Goal: Task Accomplishment & Management: Complete application form

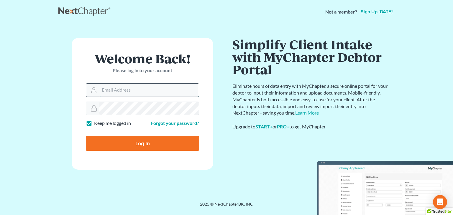
click at [156, 92] on input "Email Address" at bounding box center [148, 90] width 99 height 13
type input "[EMAIL_ADDRESS][DOMAIN_NAME]"
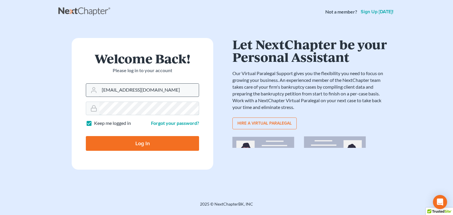
click at [86, 136] on input "Log In" at bounding box center [142, 143] width 113 height 15
type input "Thinking..."
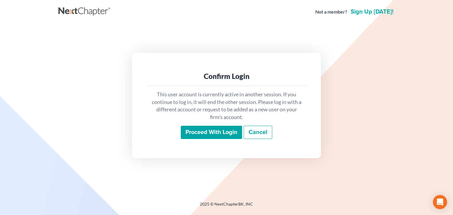
click at [200, 128] on input "Proceed with login" at bounding box center [211, 133] width 61 height 14
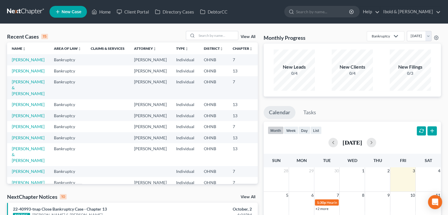
drag, startPoint x: 435, startPoint y: 55, endPoint x: 425, endPoint y: 53, distance: 10.8
click at [425, 53] on div "New Filings 0/3" at bounding box center [410, 70] width 41 height 41
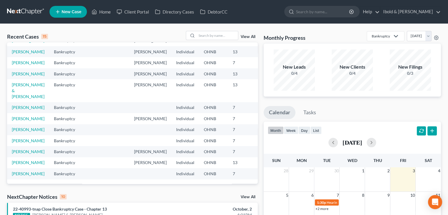
scroll to position [88, 0]
click at [349, 14] on input "search" at bounding box center [323, 11] width 54 height 11
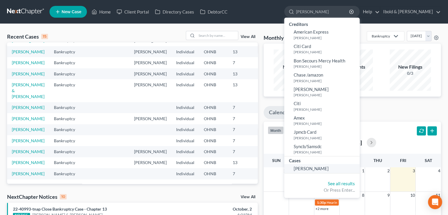
type input "[PERSON_NAME]"
click at [329, 170] on span "[PERSON_NAME]" at bounding box center [311, 168] width 35 height 5
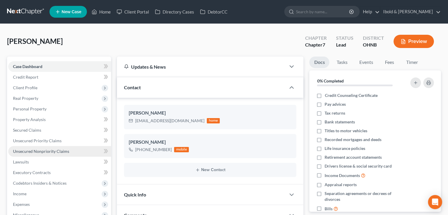
click at [44, 152] on span "Unsecured Nonpriority Claims" at bounding box center [41, 151] width 56 height 5
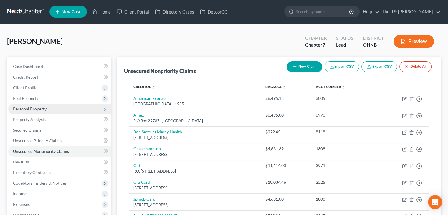
click at [47, 108] on span "Personal Property" at bounding box center [59, 109] width 103 height 11
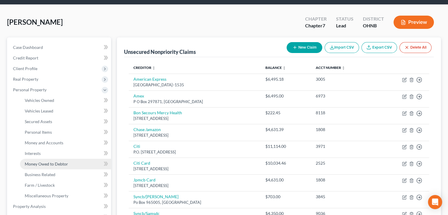
scroll to position [29, 0]
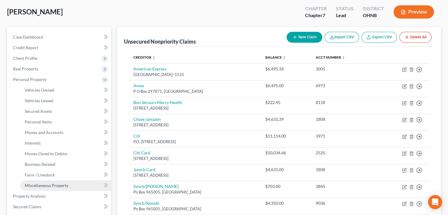
click at [50, 186] on span "Miscellaneous Property" at bounding box center [47, 185] width 44 height 5
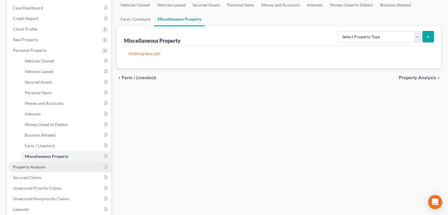
scroll to position [59, 0]
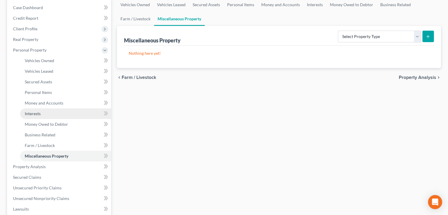
click at [37, 111] on span "Interests" at bounding box center [33, 113] width 16 height 5
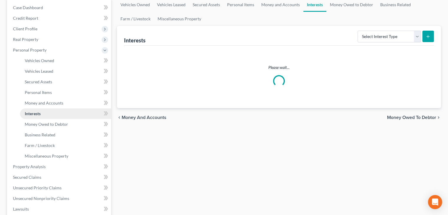
scroll to position [16, 0]
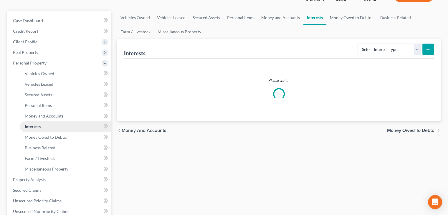
click at [37, 111] on ul "Vehicles Owned Vehicles Leased Machinery and Vehicles Office Related" at bounding box center [59, 121] width 103 height 106
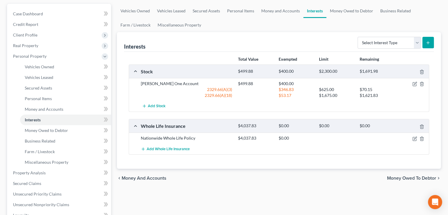
scroll to position [59, 0]
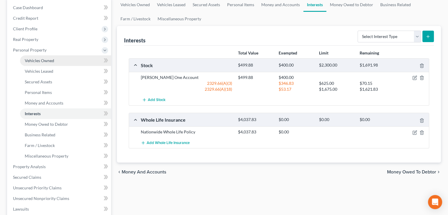
click at [46, 60] on span "Vehicles Owned" at bounding box center [39, 60] width 29 height 5
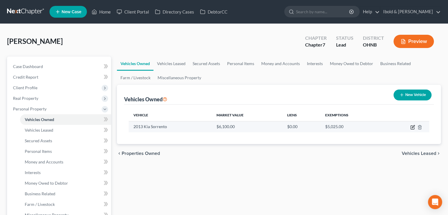
click at [412, 126] on icon "button" at bounding box center [413, 127] width 5 height 5
select select "0"
select select "13"
select select "3"
select select "0"
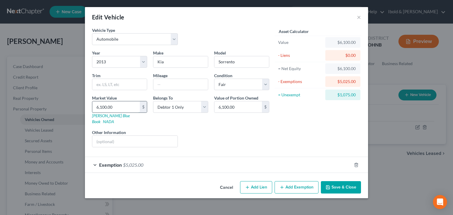
click at [123, 107] on input "6,100.00" at bounding box center [115, 106] width 47 height 11
drag, startPoint x: 123, startPoint y: 107, endPoint x: 59, endPoint y: 108, distance: 63.7
click at [59, 108] on div "Edit Vehicle × Vehicle Type Select Automobile Truck Trailer Watercraft Aircraft…" at bounding box center [226, 107] width 453 height 215
drag, startPoint x: 59, startPoint y: 108, endPoint x: 130, endPoint y: 111, distance: 70.8
click at [130, 111] on div "Edit Vehicle × Vehicle Type Select Automobile Truck Trailer Watercraft Aircraft…" at bounding box center [226, 107] width 453 height 215
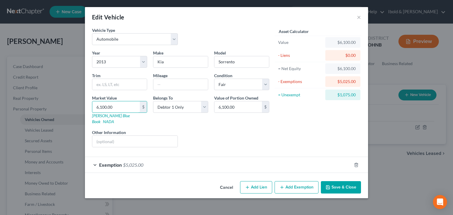
type input "5"
type input "5.00"
type input "50"
type input "50.00"
type input "500"
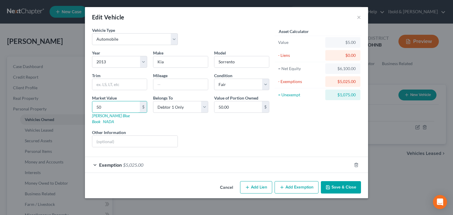
type input "500.00"
type input "5000"
type input "5,000.00"
type input "5,000"
click at [349, 183] on button "Save & Close" at bounding box center [341, 187] width 40 height 12
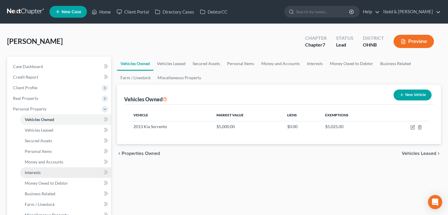
click at [46, 175] on link "Interests" at bounding box center [65, 172] width 91 height 11
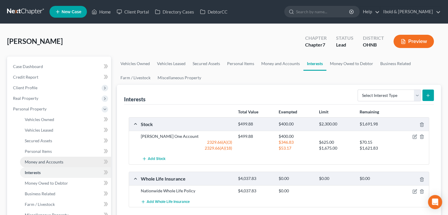
click at [56, 163] on span "Money and Accounts" at bounding box center [44, 162] width 39 height 5
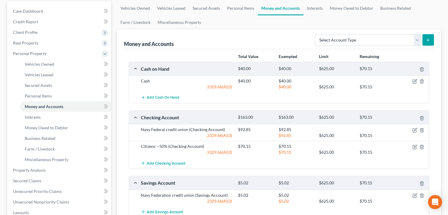
scroll to position [59, 0]
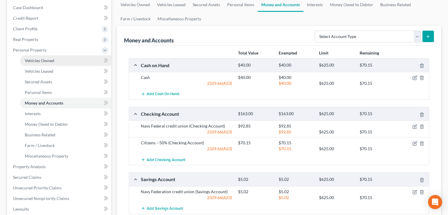
click at [42, 61] on span "Vehicles Owned" at bounding box center [39, 60] width 29 height 5
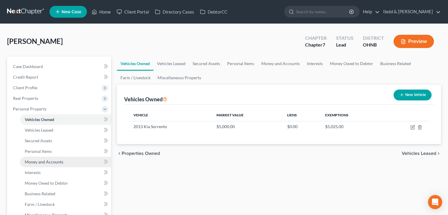
click at [37, 162] on span "Money and Accounts" at bounding box center [44, 162] width 39 height 5
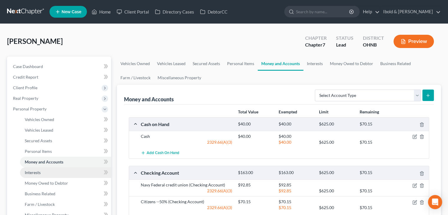
click at [34, 173] on span "Interests" at bounding box center [33, 172] width 16 height 5
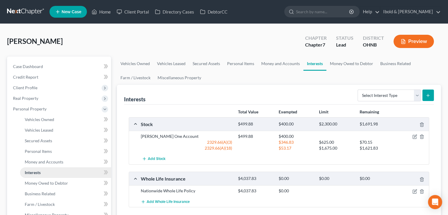
scroll to position [29, 0]
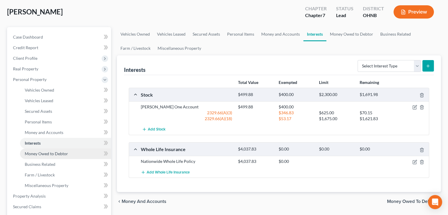
click at [52, 156] on span "Money Owed to Debtor" at bounding box center [46, 153] width 43 height 5
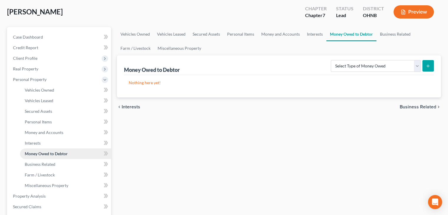
scroll to position [59, 0]
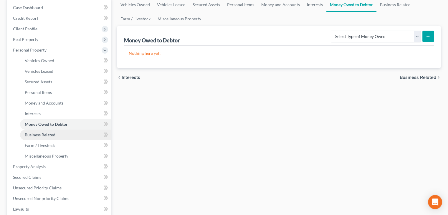
click at [38, 134] on span "Business Related" at bounding box center [40, 134] width 31 height 5
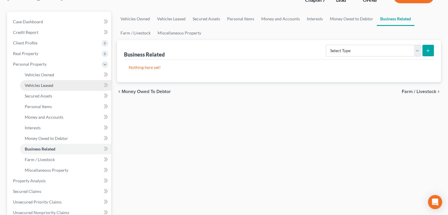
scroll to position [59, 0]
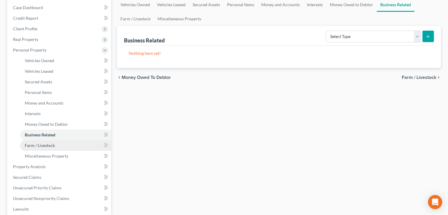
click at [38, 146] on span "Farm / Livestock" at bounding box center [40, 145] width 30 height 5
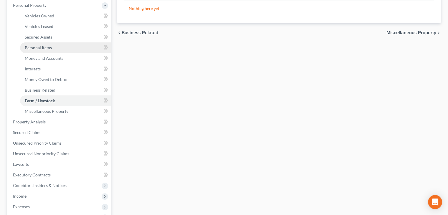
scroll to position [118, 0]
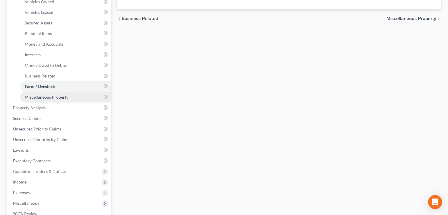
click at [42, 97] on span "Miscellaneous Property" at bounding box center [47, 97] width 44 height 5
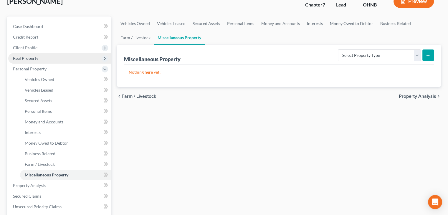
scroll to position [59, 0]
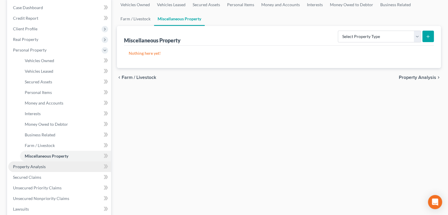
click at [39, 169] on link "Property Analysis" at bounding box center [59, 167] width 103 height 11
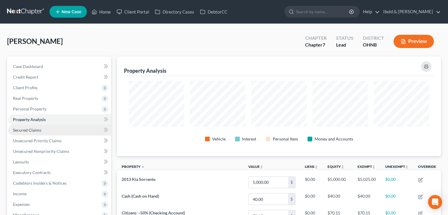
click at [34, 132] on span "Secured Claims" at bounding box center [27, 130] width 28 height 5
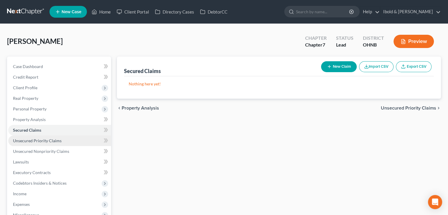
click at [36, 140] on span "Unsecured Priority Claims" at bounding box center [37, 140] width 49 height 5
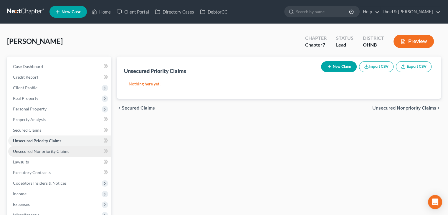
click at [37, 149] on span "Unsecured Nonpriority Claims" at bounding box center [41, 151] width 56 height 5
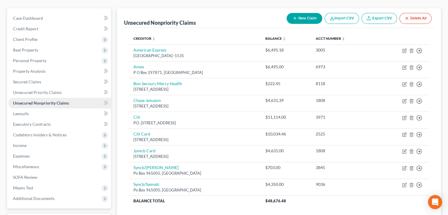
scroll to position [59, 0]
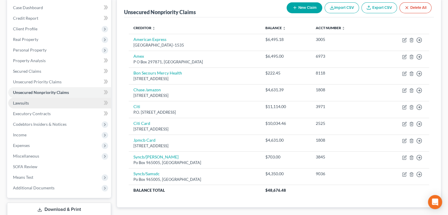
click at [22, 102] on span "Lawsuits" at bounding box center [21, 103] width 16 height 5
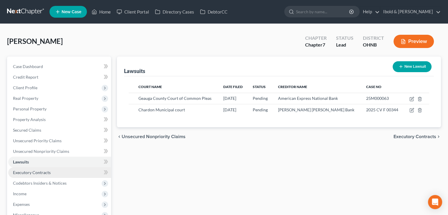
click at [42, 175] on span "Executory Contracts" at bounding box center [32, 172] width 38 height 5
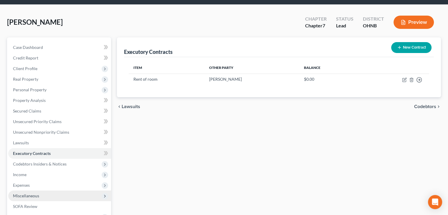
scroll to position [29, 0]
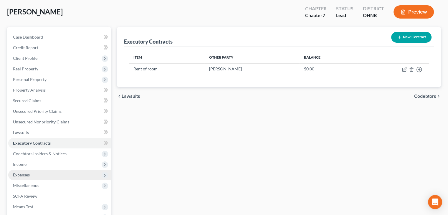
click at [26, 176] on span "Expenses" at bounding box center [21, 174] width 17 height 5
click at [23, 174] on span "Expenses" at bounding box center [21, 174] width 17 height 5
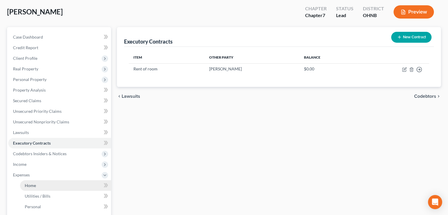
click at [28, 182] on link "Home" at bounding box center [65, 185] width 91 height 11
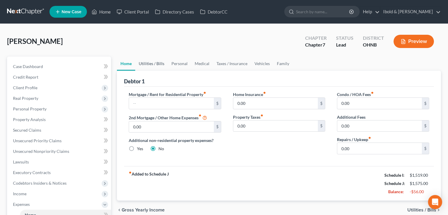
click at [149, 62] on link "Utilities / Bills" at bounding box center [151, 64] width 33 height 14
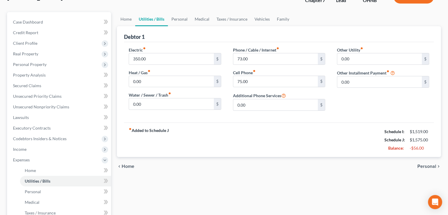
scroll to position [59, 0]
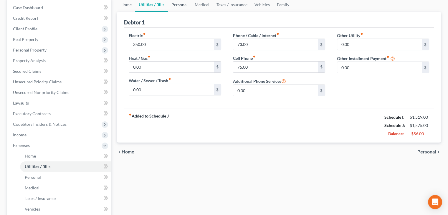
click at [181, 5] on link "Personal" at bounding box center [179, 5] width 23 height 14
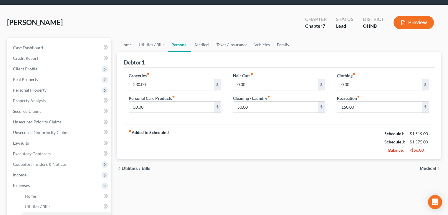
scroll to position [29, 0]
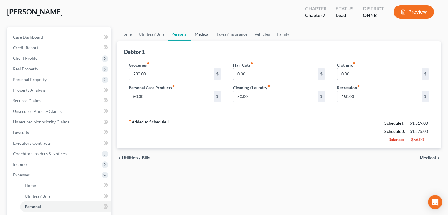
click at [203, 36] on link "Medical" at bounding box center [202, 34] width 22 height 14
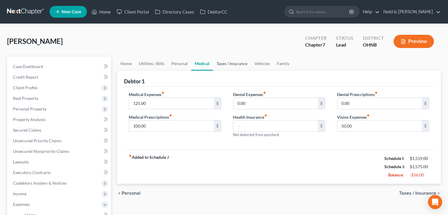
click at [234, 60] on link "Taxes / Insurance" at bounding box center [232, 64] width 38 height 14
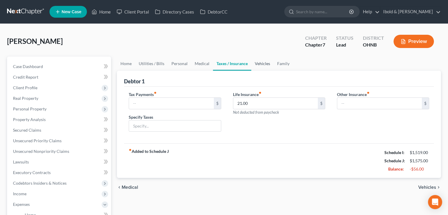
click at [261, 64] on link "Vehicles" at bounding box center [263, 64] width 22 height 14
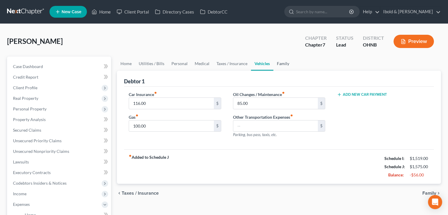
click at [283, 63] on link "Family" at bounding box center [283, 64] width 19 height 14
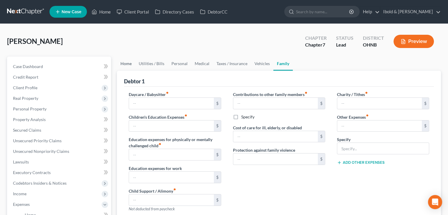
click at [124, 63] on link "Home" at bounding box center [126, 64] width 18 height 14
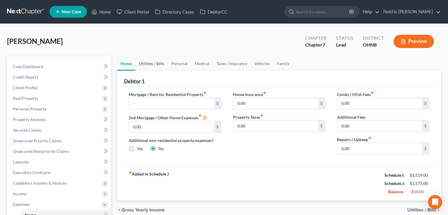
click at [151, 64] on link "Utilities / Bills" at bounding box center [151, 64] width 33 height 14
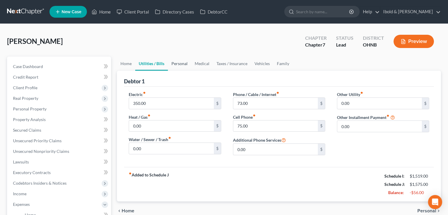
click at [180, 64] on link "Personal" at bounding box center [179, 64] width 23 height 14
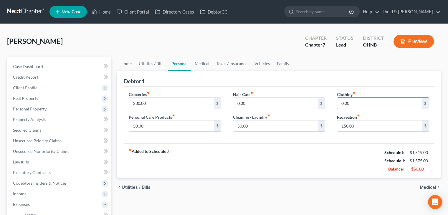
click at [348, 104] on input "0.00" at bounding box center [380, 103] width 85 height 11
type input "50"
click at [360, 125] on input "150.00" at bounding box center [380, 126] width 85 height 11
type input "50"
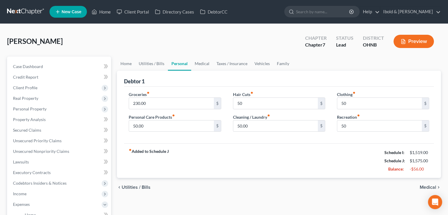
click at [275, 158] on div "fiber_manual_record Added to Schedule J Schedule I: $1,519.00 Schedule J: $1,57…" at bounding box center [279, 161] width 310 height 34
click at [203, 62] on link "Medical" at bounding box center [202, 64] width 22 height 14
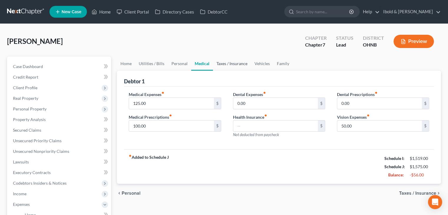
click at [227, 63] on link "Taxes / Insurance" at bounding box center [232, 64] width 38 height 14
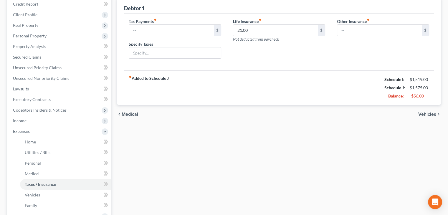
scroll to position [59, 0]
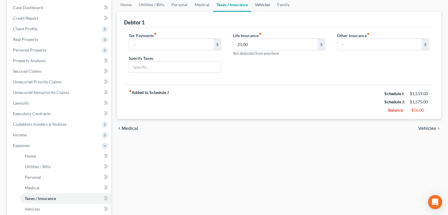
click at [262, 6] on link "Vehicles" at bounding box center [263, 5] width 22 height 14
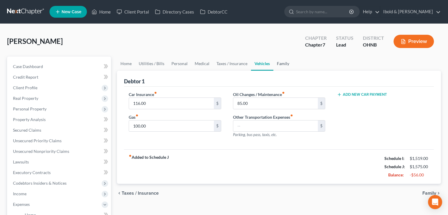
click at [283, 63] on link "Family" at bounding box center [283, 64] width 19 height 14
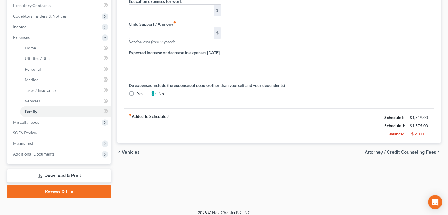
scroll to position [172, 0]
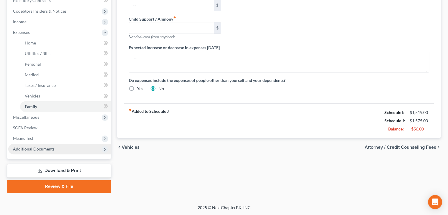
click at [44, 148] on span "Additional Documents" at bounding box center [34, 149] width 42 height 5
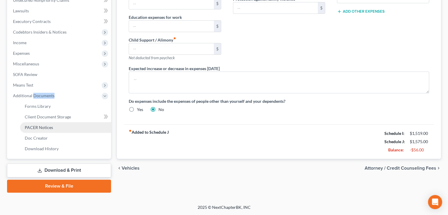
click at [44, 148] on li "Additional Documents Forms Library Client Document Storage PACER Notices Doc Fo…" at bounding box center [59, 123] width 103 height 64
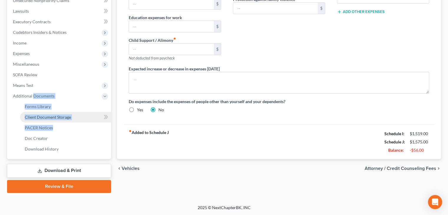
click at [44, 117] on span "Client Document Storage" at bounding box center [48, 117] width 46 height 5
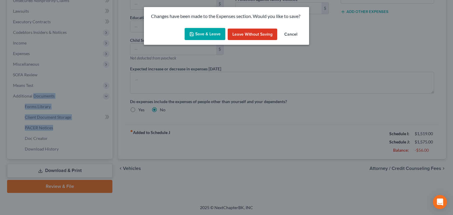
click at [205, 33] on button "Save & Leave" at bounding box center [205, 34] width 41 height 12
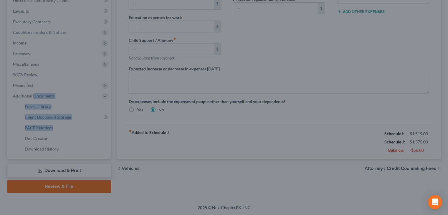
select select "5"
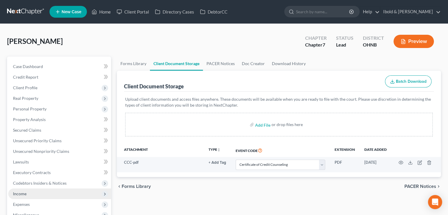
click at [24, 195] on span "Income" at bounding box center [20, 193] width 14 height 5
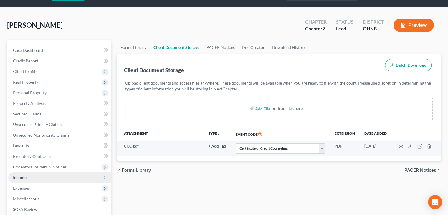
scroll to position [29, 0]
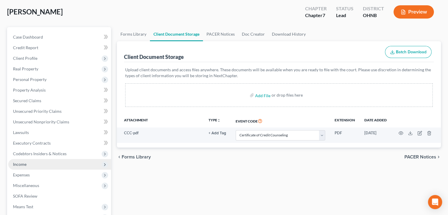
click at [23, 164] on span "Income" at bounding box center [20, 164] width 14 height 5
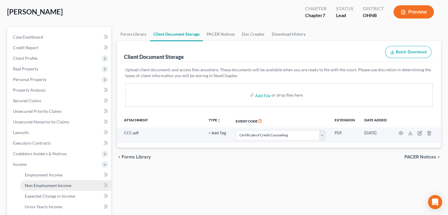
click at [44, 185] on span "Non Employment Income" at bounding box center [48, 185] width 47 height 5
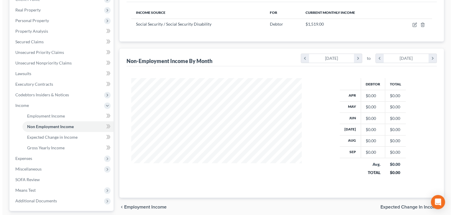
scroll to position [59, 0]
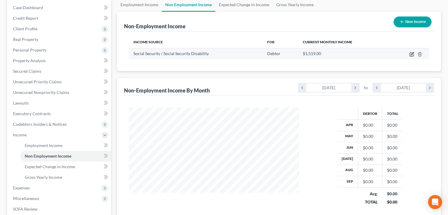
click at [412, 53] on icon "button" at bounding box center [412, 54] width 5 height 5
select select "4"
select select "0"
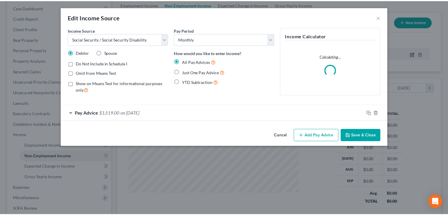
scroll to position [105, 184]
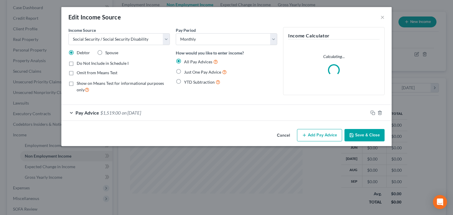
click at [141, 113] on span "on [DATE]" at bounding box center [131, 113] width 19 height 6
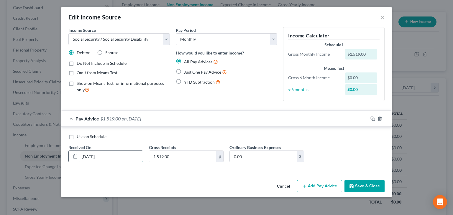
click at [85, 150] on div "Received On * [DATE]" at bounding box center [105, 153] width 80 height 18
type input "[DATE]"
click at [356, 184] on button "Save & Close" at bounding box center [364, 186] width 40 height 12
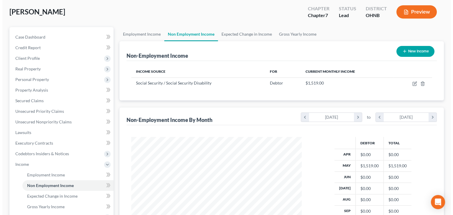
scroll to position [29, 0]
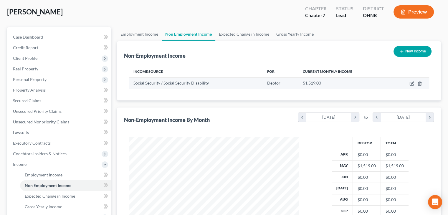
click at [412, 86] on td at bounding box center [410, 83] width 39 height 11
click at [412, 84] on icon "button" at bounding box center [412, 83] width 3 height 3
select select "4"
select select "0"
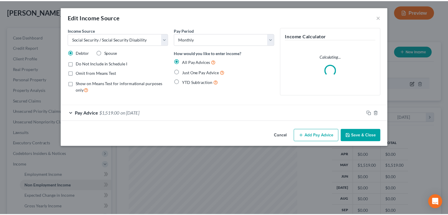
scroll to position [105, 184]
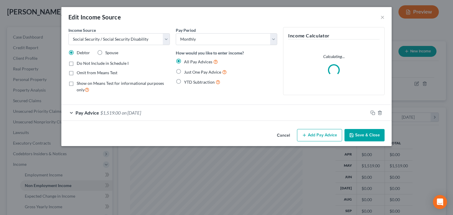
click at [184, 71] on label "Just One Pay Advice" at bounding box center [205, 72] width 43 height 7
click at [186, 71] on input "Just One Pay Advice" at bounding box center [188, 71] width 4 height 4
radio input "true"
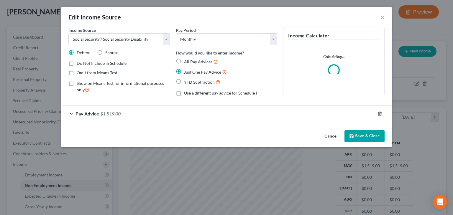
click at [366, 135] on button "Save & Close" at bounding box center [364, 136] width 40 height 12
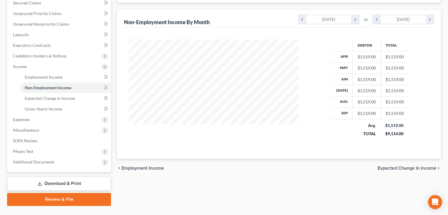
scroll to position [140, 0]
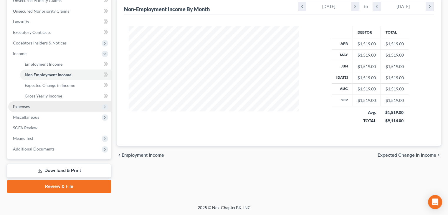
click at [31, 107] on span "Expenses" at bounding box center [59, 106] width 103 height 11
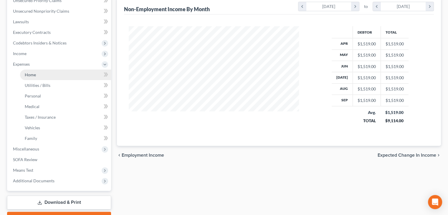
click at [34, 76] on span "Home" at bounding box center [30, 74] width 11 height 5
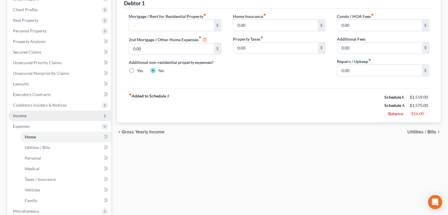
scroll to position [88, 0]
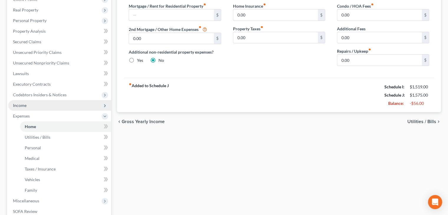
click at [37, 105] on span "Income" at bounding box center [59, 105] width 103 height 11
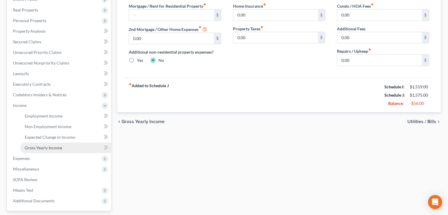
click at [46, 149] on span "Gross Yearly Income" at bounding box center [43, 147] width 37 height 5
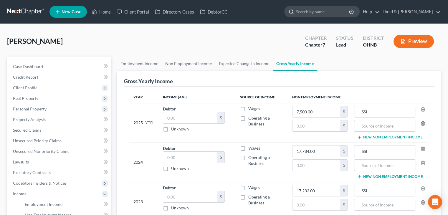
click at [344, 13] on input "search" at bounding box center [323, 11] width 54 height 11
type input "[PERSON_NAME]"
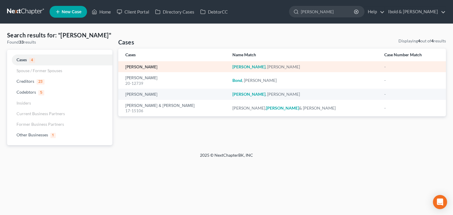
click at [140, 67] on link "[PERSON_NAME]" at bounding box center [141, 67] width 32 height 4
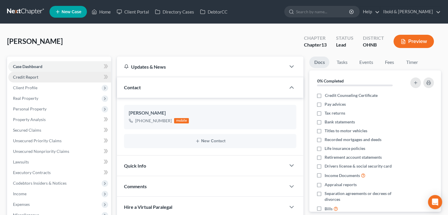
click at [31, 77] on span "Credit Report" at bounding box center [25, 77] width 25 height 5
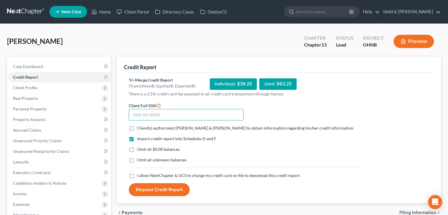
click at [174, 114] on input "text" at bounding box center [186, 115] width 115 height 12
type input "282-40-6646"
click at [137, 128] on label "Client(s) authorize(s) [PERSON_NAME] & [PERSON_NAME] to obtain information rega…" at bounding box center [245, 128] width 217 height 6
click at [139, 128] on input "Client(s) authorize(s) [PERSON_NAME] & [PERSON_NAME] to obtain information rega…" at bounding box center [141, 127] width 4 height 4
checkbox input "true"
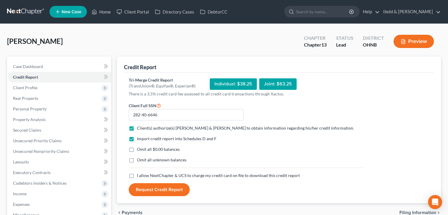
click at [137, 151] on label "Omit all $0.00 balances" at bounding box center [158, 150] width 43 height 6
click at [139, 150] on input "Omit all $0.00 balances" at bounding box center [141, 149] width 4 height 4
checkbox input "true"
click at [137, 176] on label "I allow NextChapter & UCS to charge my credit card on file to download this cre…" at bounding box center [218, 176] width 163 height 6
click at [139, 176] on input "I allow NextChapter & UCS to charge my credit card on file to download this cre…" at bounding box center [141, 175] width 4 height 4
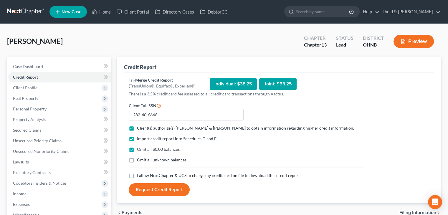
checkbox input "true"
click at [154, 191] on button "Request Credit Report" at bounding box center [159, 189] width 61 height 13
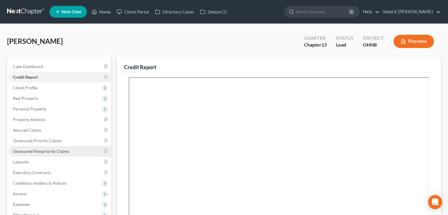
click at [52, 151] on span "Unsecured Nonpriority Claims" at bounding box center [41, 151] width 56 height 5
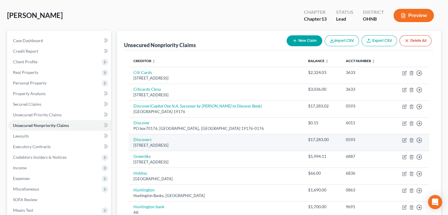
scroll to position [29, 0]
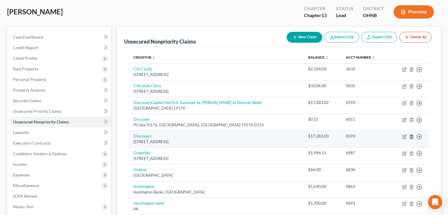
click at [412, 137] on icon "button" at bounding box center [412, 136] width 5 height 5
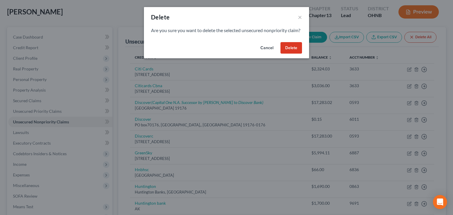
click at [296, 54] on button "Delete" at bounding box center [291, 48] width 22 height 12
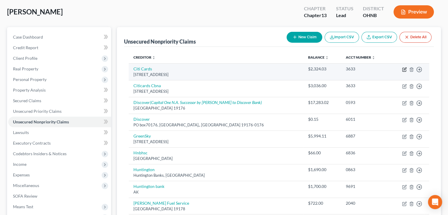
click at [405, 70] on icon "button" at bounding box center [404, 69] width 5 height 5
select select "43"
select select "2"
select select "0"
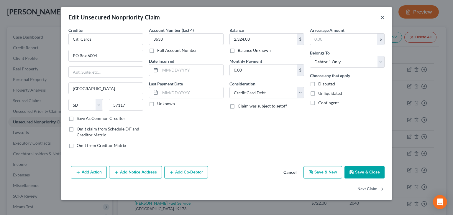
click at [383, 18] on button "×" at bounding box center [382, 17] width 4 height 7
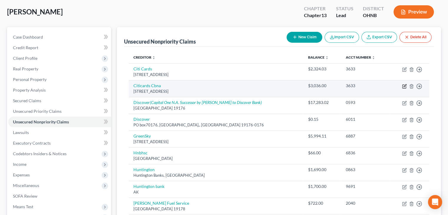
click at [405, 86] on icon "button" at bounding box center [404, 86] width 5 height 5
select select "43"
select select "2"
select select "0"
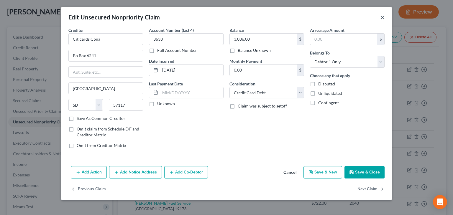
click at [382, 18] on button "×" at bounding box center [382, 17] width 4 height 7
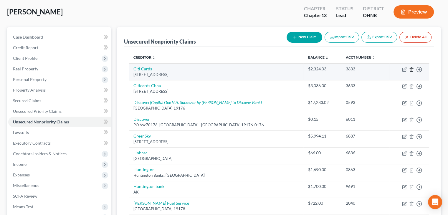
click at [412, 70] on line "button" at bounding box center [412, 69] width 0 height 1
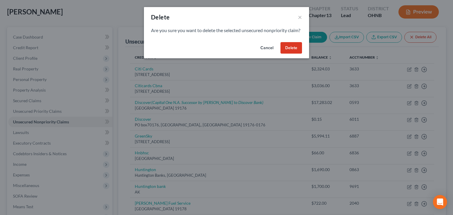
click at [297, 54] on button "Delete" at bounding box center [291, 48] width 22 height 12
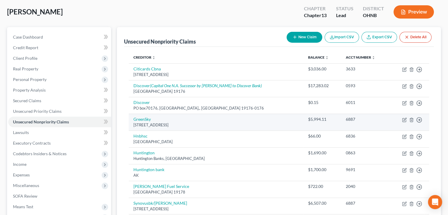
scroll to position [59, 0]
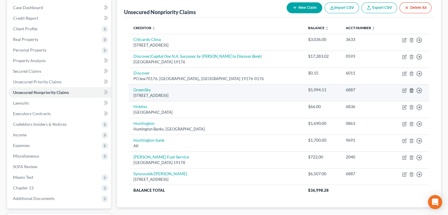
click at [412, 90] on line "button" at bounding box center [412, 90] width 0 height 1
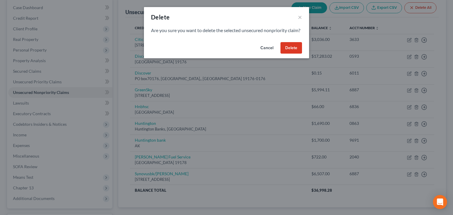
click at [296, 54] on button "Delete" at bounding box center [291, 48] width 22 height 12
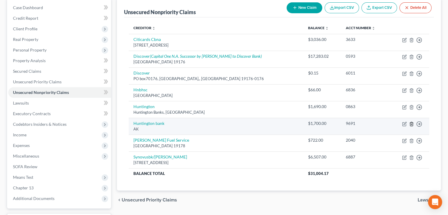
click at [412, 123] on icon "button" at bounding box center [412, 124] width 5 height 5
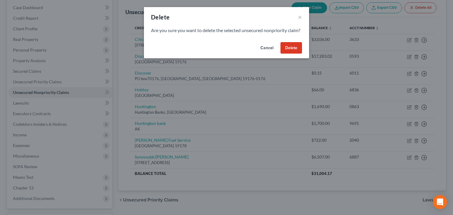
click at [298, 54] on button "Delete" at bounding box center [291, 48] width 22 height 12
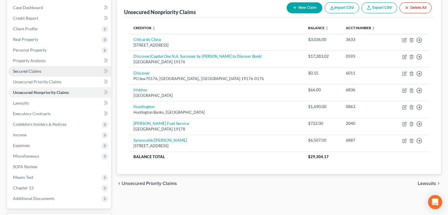
click at [32, 72] on span "Secured Claims" at bounding box center [27, 71] width 28 height 5
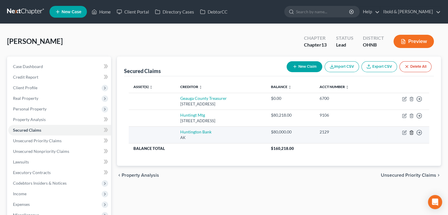
click at [412, 133] on line "button" at bounding box center [412, 132] width 0 height 1
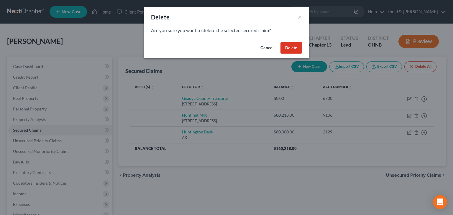
click at [295, 48] on button "Delete" at bounding box center [291, 48] width 22 height 12
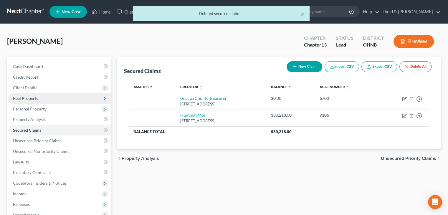
click at [28, 101] on span "Real Property" at bounding box center [25, 98] width 25 height 5
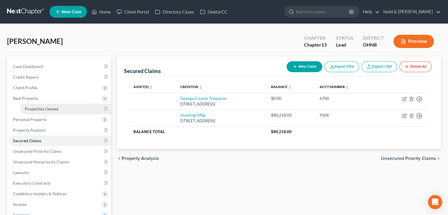
click at [32, 111] on span "Properties Owned" at bounding box center [42, 108] width 34 height 5
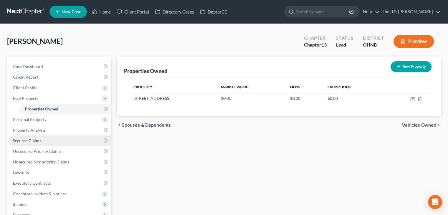
click at [34, 142] on span "Secured Claims" at bounding box center [27, 140] width 28 height 5
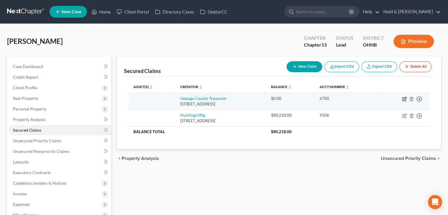
click at [405, 99] on icon "button" at bounding box center [404, 99] width 5 height 5
select select "36"
select select "0"
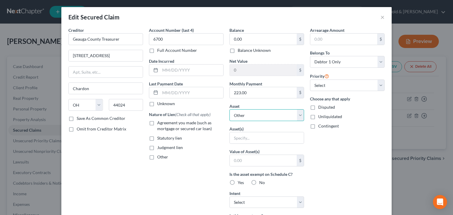
click at [297, 115] on select "Select Other Multiple Assets [STREET_ADDRESS] - $0.0 Electronics - TV, tablet, …" at bounding box center [266, 115] width 75 height 12
select select "2"
click at [229, 109] on select "Select Other Multiple Assets [STREET_ADDRESS] - $0.0 Electronics - TV, tablet, …" at bounding box center [266, 115] width 75 height 12
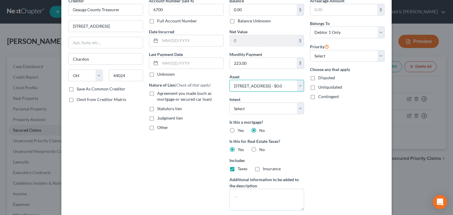
scroll to position [59, 0]
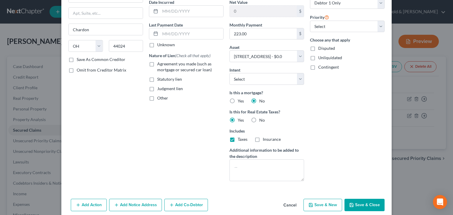
click at [367, 204] on button "Save & Close" at bounding box center [364, 205] width 40 height 12
select select
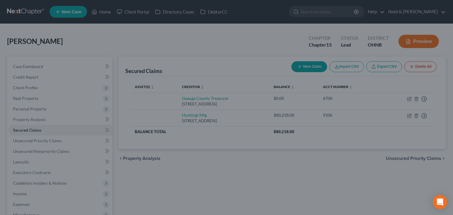
type input "0.00"
select select "2"
type input "0"
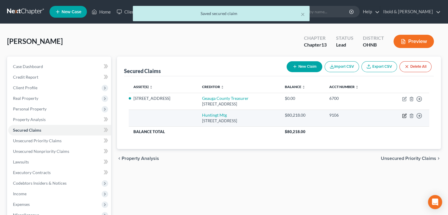
click at [403, 116] on icon "button" at bounding box center [404, 116] width 5 height 5
select select "36"
select select "0"
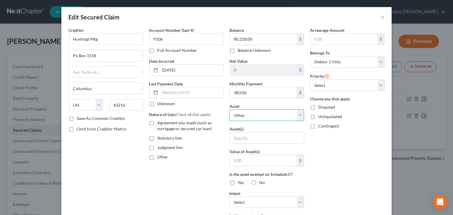
click at [297, 116] on select "Select Other Multiple Assets [STREET_ADDRESS] - $0.0 Electronics - TV, tablet, …" at bounding box center [266, 115] width 75 height 12
select select "2"
click at [229, 109] on select "Select Other Multiple Assets [STREET_ADDRESS] - $0.0 Electronics - TV, tablet, …" at bounding box center [266, 115] width 75 height 12
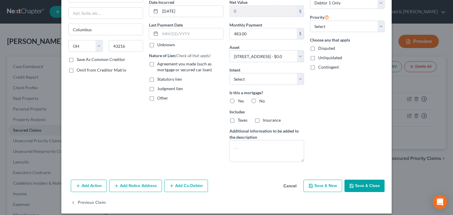
click at [238, 100] on label "Yes" at bounding box center [241, 101] width 6 height 6
click at [240, 100] on input "Yes" at bounding box center [242, 100] width 4 height 4
radio input "true"
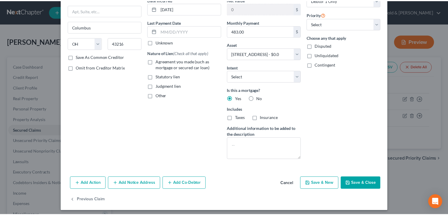
scroll to position [64, 0]
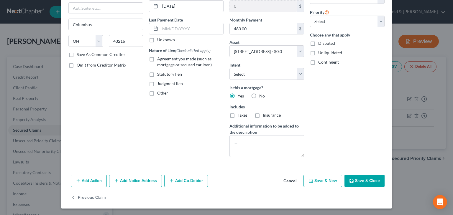
click at [362, 179] on button "Save & Close" at bounding box center [364, 181] width 40 height 12
select select
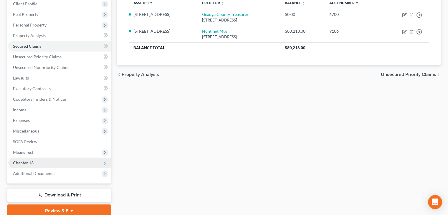
scroll to position [88, 0]
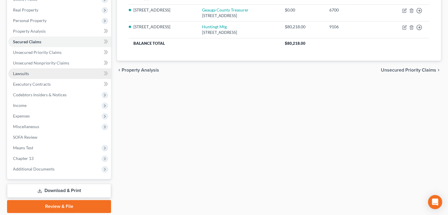
click at [32, 72] on link "Lawsuits" at bounding box center [59, 73] width 103 height 11
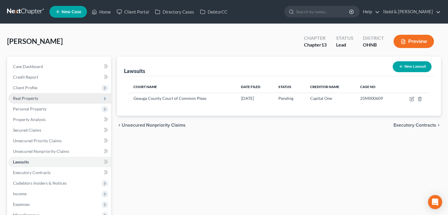
drag, startPoint x: 328, startPoint y: 83, endPoint x: 28, endPoint y: 98, distance: 300.6
click at [28, 98] on span "Real Property" at bounding box center [25, 98] width 25 height 5
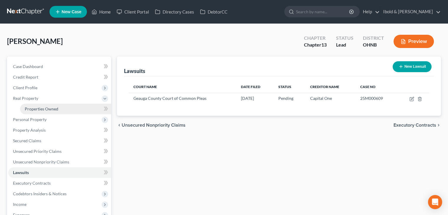
click at [51, 109] on span "Properties Owned" at bounding box center [42, 108] width 34 height 5
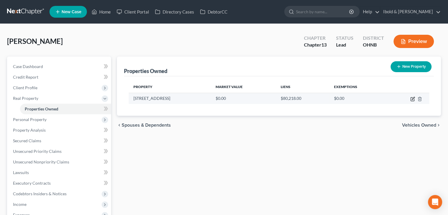
click at [413, 99] on icon "button" at bounding box center [413, 99] width 5 height 5
select select "36"
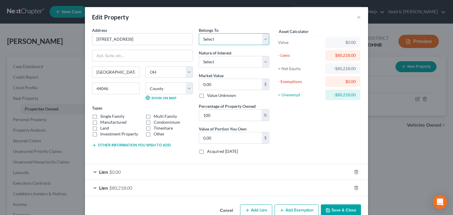
click at [217, 39] on select "Select Debtor 1 Only Debtor 2 Only Debtor 1 And Debtor 2 Only At Least One Of T…" at bounding box center [234, 39] width 70 height 12
select select "0"
click at [199, 33] on select "Select Debtor 1 Only Debtor 2 Only Debtor 1 And Debtor 2 Only At Least One Of T…" at bounding box center [234, 39] width 70 height 12
click at [211, 139] on input "0.00" at bounding box center [230, 137] width 63 height 11
type input "242,700"
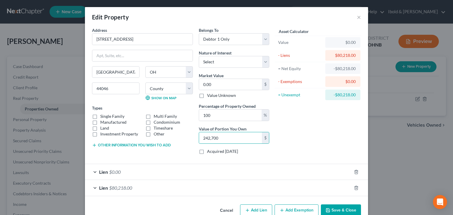
click at [294, 210] on button "Add Exemption" at bounding box center [297, 211] width 44 height 12
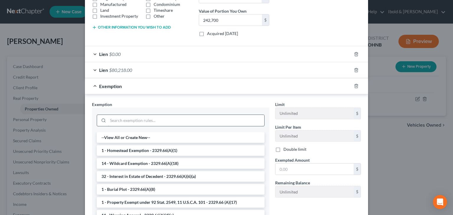
scroll to position [147, 0]
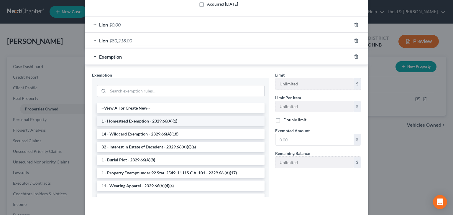
click at [123, 119] on li "1 - Homestead Exemption - 2329.66(A)(1)" at bounding box center [181, 121] width 168 height 11
click at [123, 119] on div "Exemption Set must be selected for CA. Exemption * --View All or Create New-- 1…" at bounding box center [180, 137] width 183 height 130
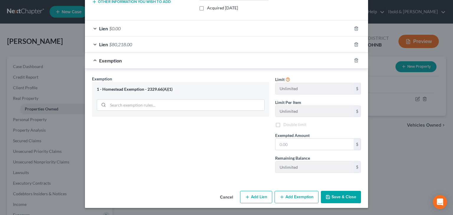
scroll to position [142, 0]
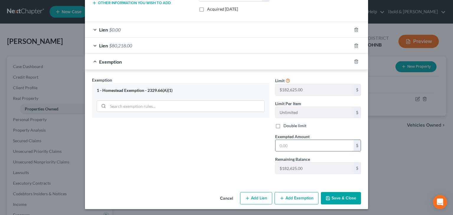
click at [285, 146] on input "text" at bounding box center [314, 145] width 78 height 11
type input "182,625.00"
click at [338, 198] on button "Save & Close" at bounding box center [341, 198] width 40 height 12
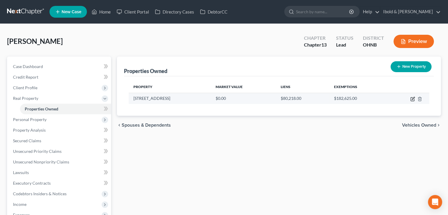
click at [412, 99] on icon "button" at bounding box center [413, 99] width 5 height 5
select select "36"
select select "27"
select select "0"
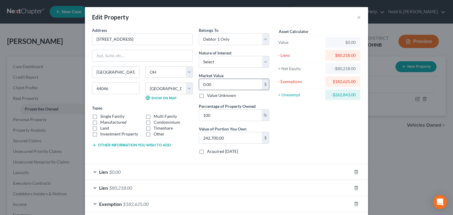
click at [218, 84] on input "0.00" at bounding box center [230, 84] width 63 height 11
click at [225, 85] on input "0.00" at bounding box center [230, 84] width 63 height 11
paste input "242,70"
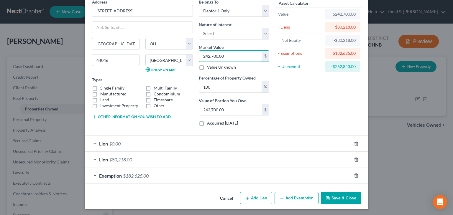
type input "242,700.00"
click at [345, 196] on button "Save & Close" at bounding box center [341, 198] width 40 height 12
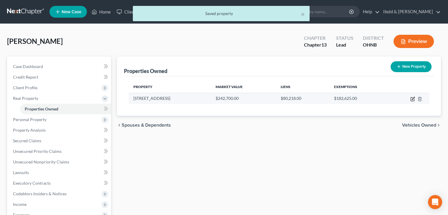
click at [413, 101] on icon "button" at bounding box center [413, 100] width 4 height 4
select select "36"
select select "27"
select select "0"
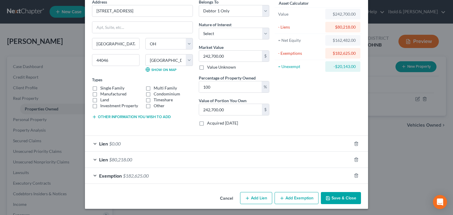
click at [339, 197] on button "Save & Close" at bounding box center [341, 198] width 40 height 12
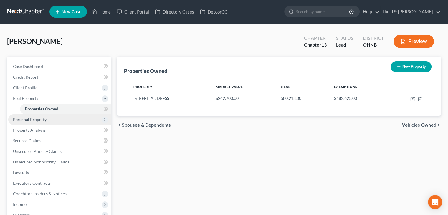
click at [36, 121] on span "Personal Property" at bounding box center [30, 119] width 34 height 5
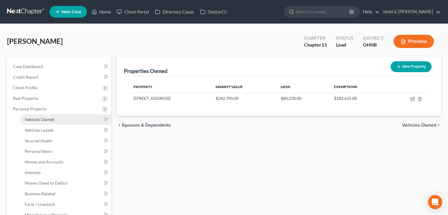
click at [39, 121] on span "Vehicles Owned" at bounding box center [39, 119] width 29 height 5
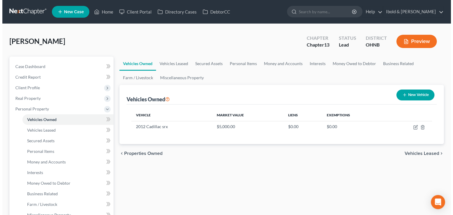
scroll to position [29, 0]
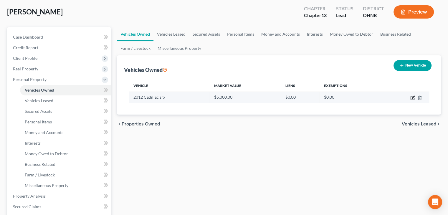
click at [412, 97] on icon "button" at bounding box center [413, 98] width 5 height 5
select select "0"
select select "14"
select select "2"
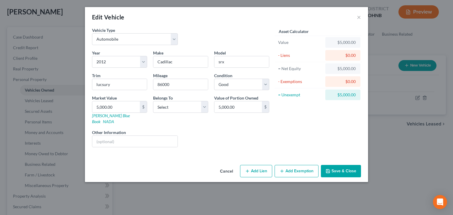
click at [298, 165] on button "Add Exemption" at bounding box center [297, 171] width 44 height 12
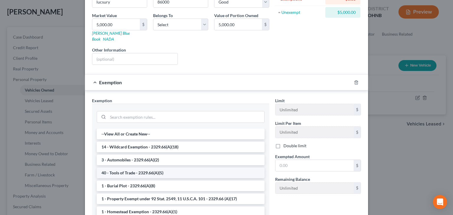
scroll to position [88, 0]
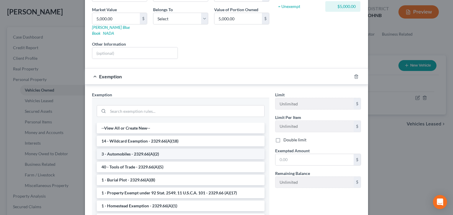
click at [125, 149] on li "3 - Automobiles - 2329.66(A)(2)" at bounding box center [181, 154] width 168 height 11
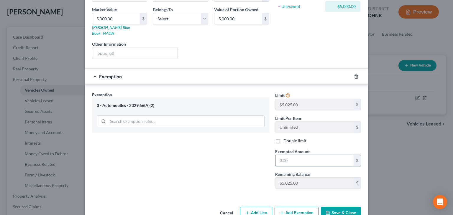
click at [306, 157] on input "text" at bounding box center [314, 160] width 78 height 11
type input "5,000"
click at [347, 207] on button "Save & Close" at bounding box center [341, 213] width 40 height 12
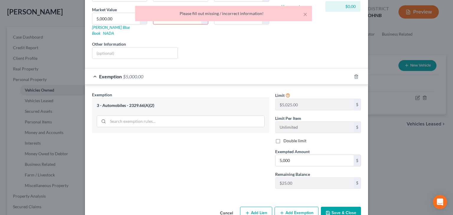
scroll to position [0, 0]
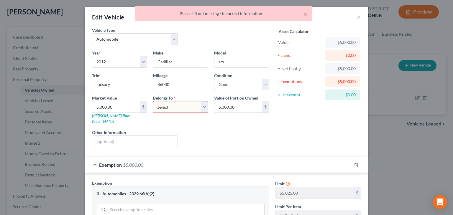
click at [200, 107] on select "Select Debtor 1 Only Debtor 2 Only Debtor 1 And Debtor 2 Only At Least One Of T…" at bounding box center [180, 107] width 55 height 12
select select "0"
click at [153, 101] on select "Select Debtor 1 Only Debtor 2 Only Debtor 1 And Debtor 2 Only At Least One Of T…" at bounding box center [180, 107] width 55 height 12
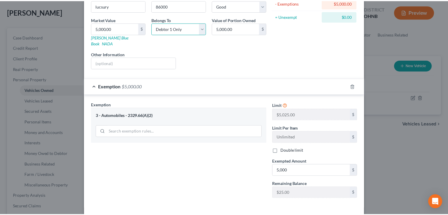
scroll to position [97, 0]
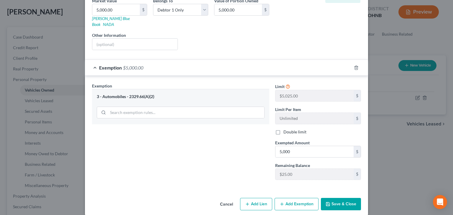
click at [341, 198] on button "Save & Close" at bounding box center [341, 204] width 40 height 12
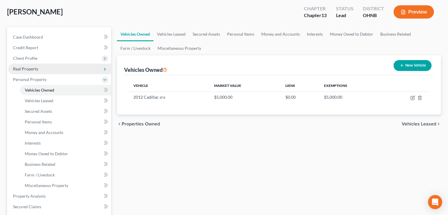
click at [28, 69] on span "Real Property" at bounding box center [25, 68] width 25 height 5
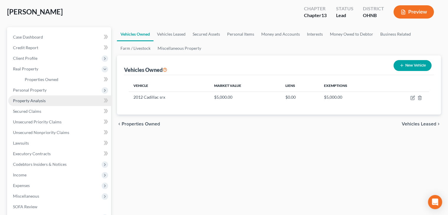
click at [22, 101] on span "Property Analysis" at bounding box center [29, 100] width 33 height 5
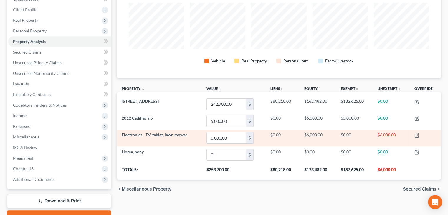
scroll to position [88, 0]
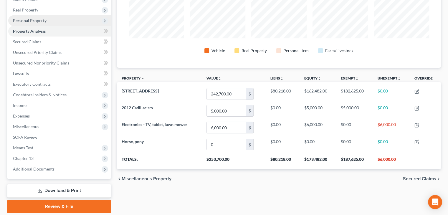
click at [29, 21] on span "Personal Property" at bounding box center [30, 20] width 34 height 5
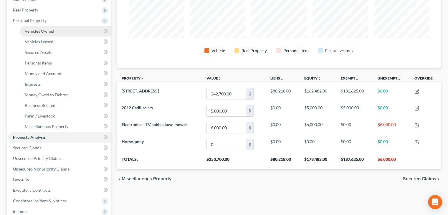
click at [34, 32] on span "Vehicles Owned" at bounding box center [39, 31] width 29 height 5
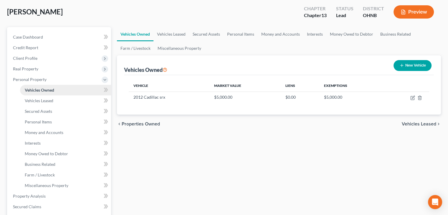
scroll to position [59, 0]
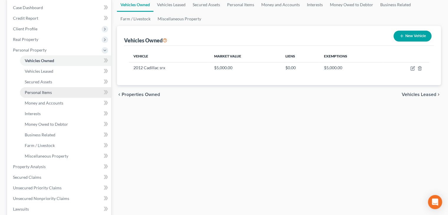
click at [35, 91] on span "Personal Items" at bounding box center [38, 92] width 27 height 5
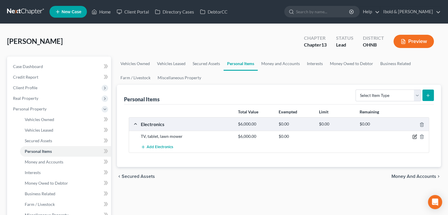
click at [415, 137] on icon "button" at bounding box center [415, 136] width 5 height 5
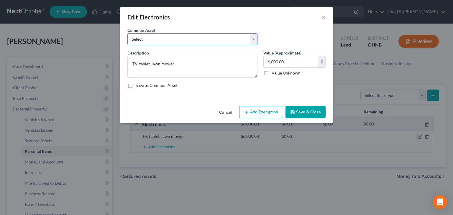
click at [254, 39] on select "Select Televisions Televisions, Misc. appliance, washer, dryer" at bounding box center [192, 39] width 130 height 12
select select "1"
click at [127, 33] on select "Select Televisions Televisions, Misc. appliance, washer, dryer" at bounding box center [192, 39] width 130 height 12
type textarea "Televisions, Misc. appliance, washer, dryer"
type input "2,000.00"
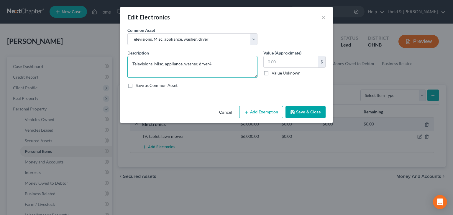
type textarea "Televisions, Misc. appliance, washer, dryer"
click at [291, 62] on input "text" at bounding box center [291, 61] width 55 height 11
type input "4"
type input "2,000"
click at [262, 112] on button "Add Exemption" at bounding box center [261, 112] width 44 height 12
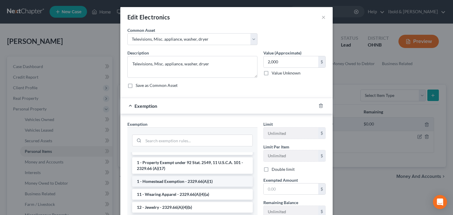
scroll to position [29, 0]
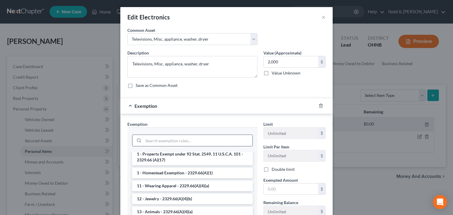
click at [162, 140] on input "search" at bounding box center [197, 140] width 109 height 11
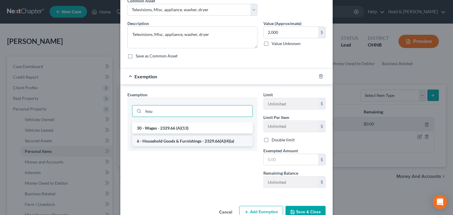
type input "hou"
click at [177, 143] on li "6 - Household Goods & Furnishings - 2329.66(A)(4)(a)" at bounding box center [192, 141] width 121 height 11
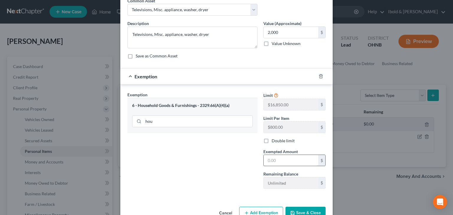
click at [274, 161] on input "text" at bounding box center [291, 160] width 55 height 11
type input "2,000"
click at [307, 211] on button "Save & Close" at bounding box center [305, 213] width 40 height 12
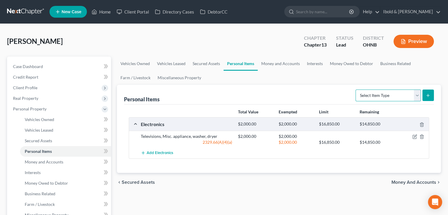
click at [419, 98] on select "Select Item Type Clothing Collectibles Of Value Electronics Firearms Household …" at bounding box center [388, 96] width 65 height 12
select select "other"
click at [356, 90] on select "Select Item Type Clothing Collectibles Of Value Electronics Firearms Household …" at bounding box center [388, 96] width 65 height 12
click at [430, 96] on icon "submit" at bounding box center [428, 95] width 5 height 5
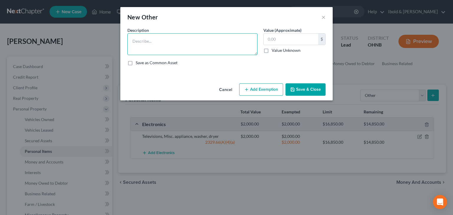
click at [172, 44] on textarea at bounding box center [192, 44] width 130 height 22
type textarea "Lawnmower; Misc. garden equipment"
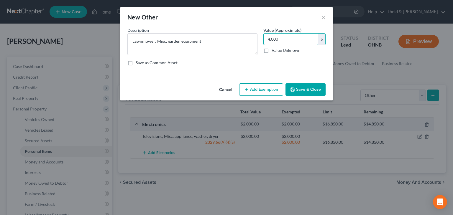
type input "4,000"
click at [259, 86] on button "Add Exemption" at bounding box center [261, 89] width 44 height 12
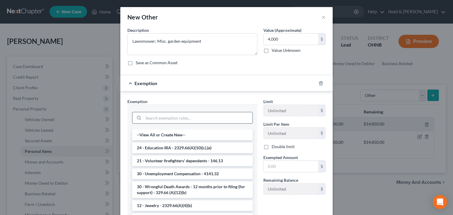
click at [164, 117] on input "search" at bounding box center [197, 117] width 109 height 11
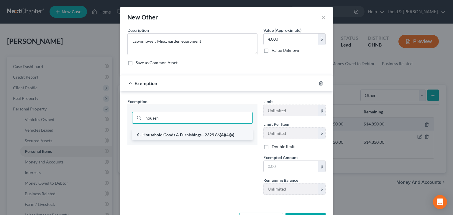
type input "househ"
click at [174, 134] on li "6 - Household Goods & Furnishings - 2329.66(A)(4)(a)" at bounding box center [192, 135] width 121 height 11
click at [174, 125] on div "househ" at bounding box center [192, 117] width 121 height 15
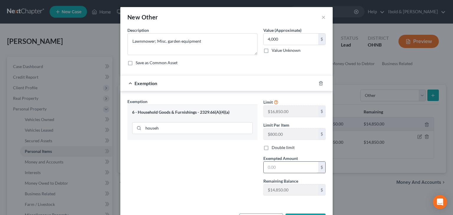
click at [307, 170] on input "text" at bounding box center [291, 167] width 55 height 11
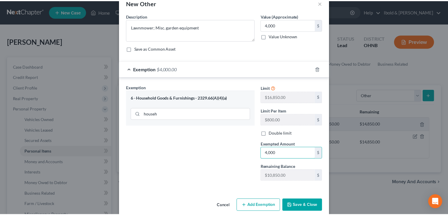
scroll to position [22, 0]
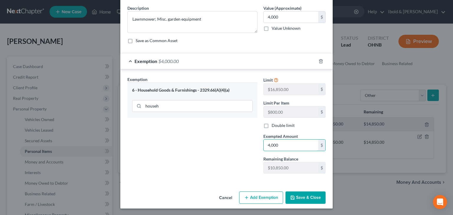
type input "4,000"
click at [303, 196] on button "Save & Close" at bounding box center [305, 198] width 40 height 12
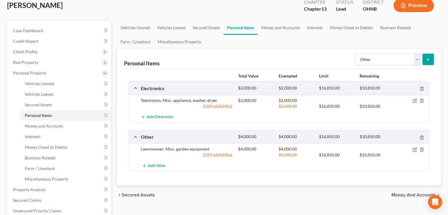
scroll to position [0, 0]
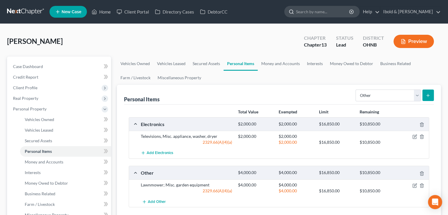
click at [325, 14] on input "search" at bounding box center [323, 11] width 54 height 11
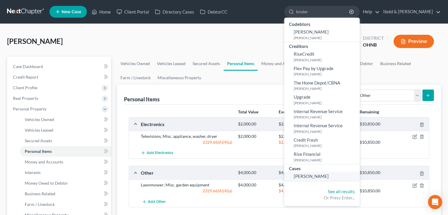
type input "binder"
click at [348, 177] on link "[PERSON_NAME]" at bounding box center [322, 176] width 75 height 9
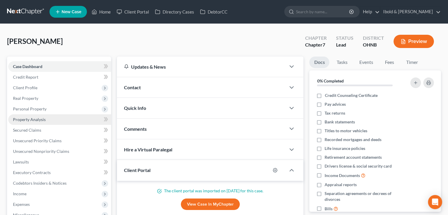
click at [32, 121] on span "Property Analysis" at bounding box center [29, 119] width 33 height 5
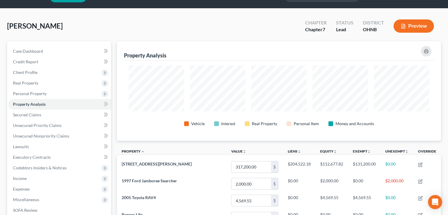
scroll to position [29, 0]
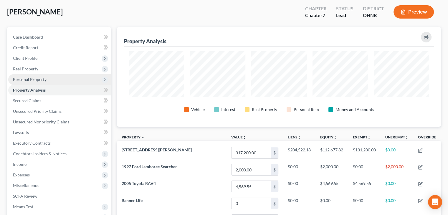
click at [34, 80] on span "Personal Property" at bounding box center [30, 79] width 34 height 5
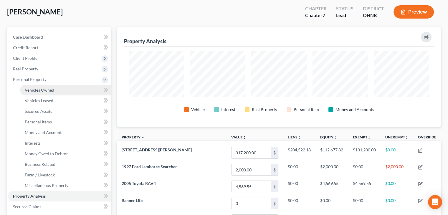
click at [42, 90] on span "Vehicles Owned" at bounding box center [39, 90] width 29 height 5
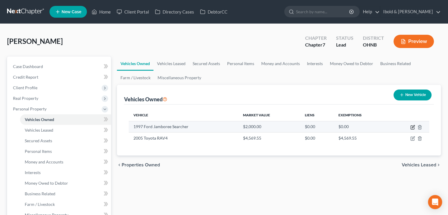
click at [411, 126] on icon "button" at bounding box center [413, 127] width 5 height 5
select select "0"
select select "29"
select select "4"
select select "0"
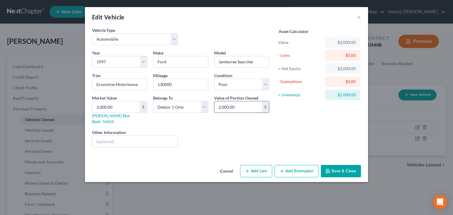
click at [250, 107] on input "2,000.00" at bounding box center [237, 106] width 47 height 11
type input "1,500"
click at [295, 167] on button "Add Exemption" at bounding box center [297, 171] width 44 height 12
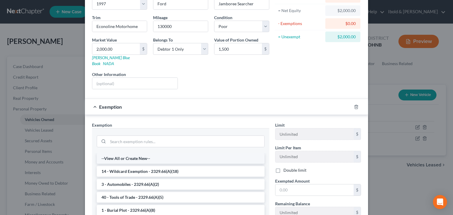
scroll to position [59, 0]
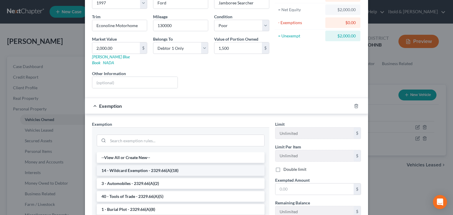
click at [165, 165] on li "14 - Wildcard Exemption - 2329.66(A)(18)" at bounding box center [181, 170] width 168 height 11
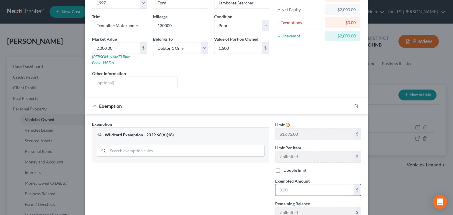
click at [306, 185] on input "text" at bounding box center [314, 190] width 78 height 11
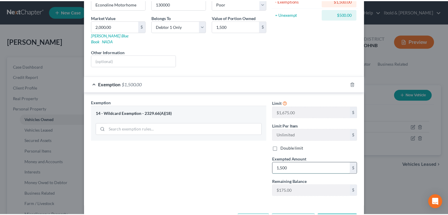
scroll to position [97, 0]
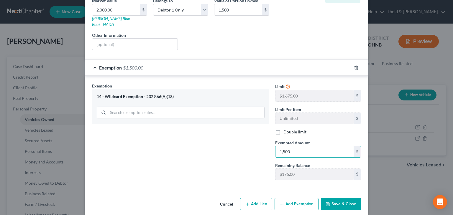
type input "1,500"
click at [346, 198] on button "Save & Close" at bounding box center [341, 204] width 40 height 12
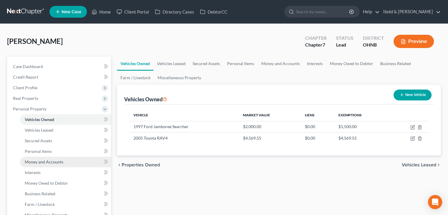
click at [47, 158] on link "Money and Accounts" at bounding box center [65, 162] width 91 height 11
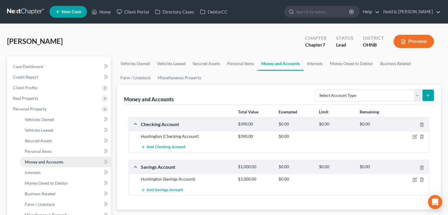
scroll to position [29, 0]
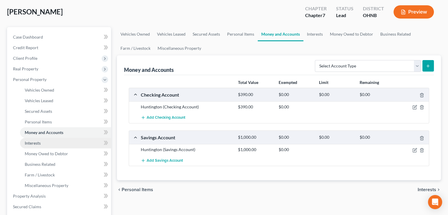
click at [35, 142] on span "Interests" at bounding box center [33, 143] width 16 height 5
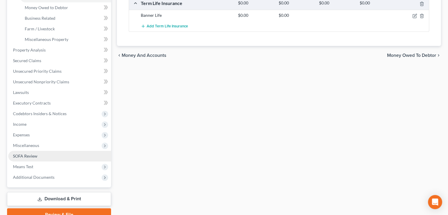
scroll to position [177, 0]
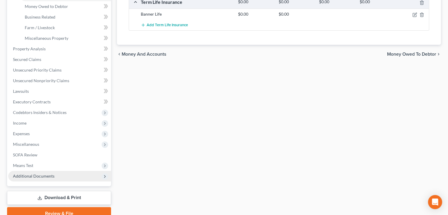
click at [31, 176] on span "Additional Documents" at bounding box center [34, 176] width 42 height 5
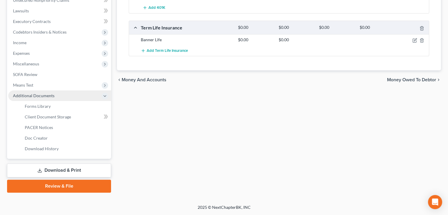
scroll to position [151, 0]
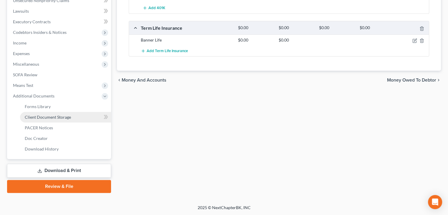
click at [42, 117] on span "Client Document Storage" at bounding box center [48, 117] width 46 height 5
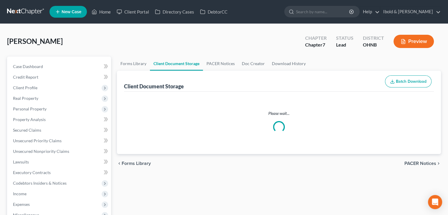
select select "5"
select select "22"
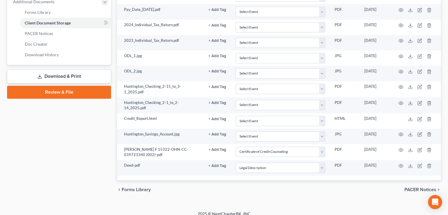
scroll to position [250, 0]
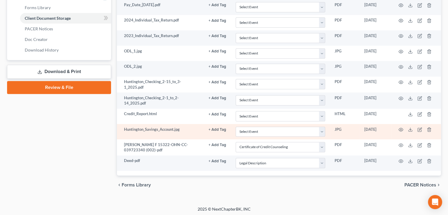
click at [186, 136] on td "Huntington_Savings_Account.jpg" at bounding box center [160, 131] width 87 height 15
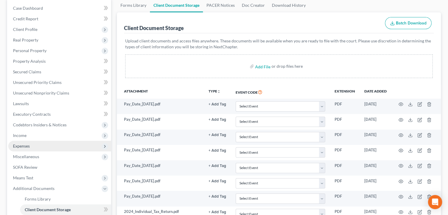
scroll to position [44, 0]
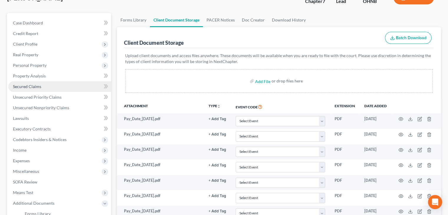
click at [26, 86] on span "Secured Claims" at bounding box center [27, 86] width 28 height 5
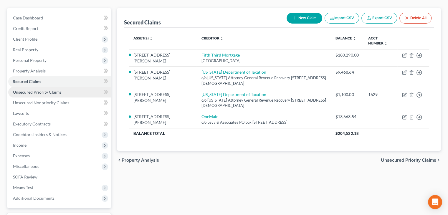
scroll to position [59, 0]
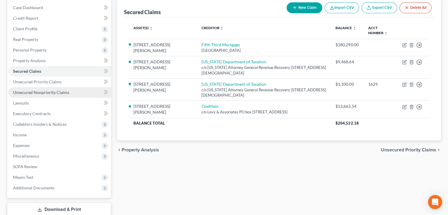
click at [52, 94] on span "Unsecured Nonpriority Claims" at bounding box center [41, 92] width 56 height 5
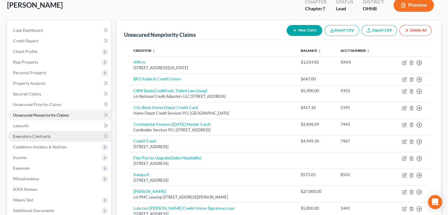
scroll to position [29, 0]
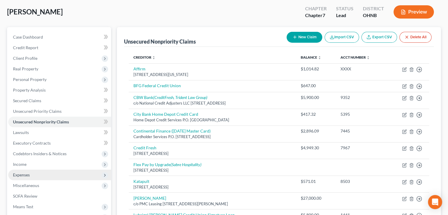
click at [31, 176] on span "Expenses" at bounding box center [59, 175] width 103 height 11
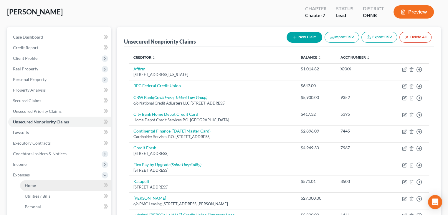
click at [26, 186] on span "Home" at bounding box center [30, 185] width 11 height 5
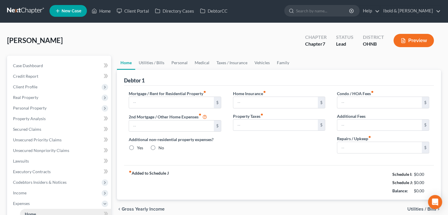
type input "1,272.27"
type input "0.00"
radio input "true"
type input "104.00"
type input "0.00"
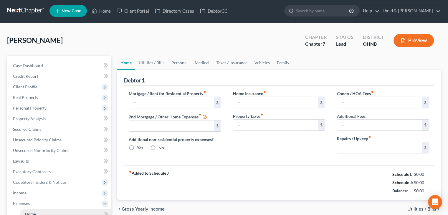
type input "0.00"
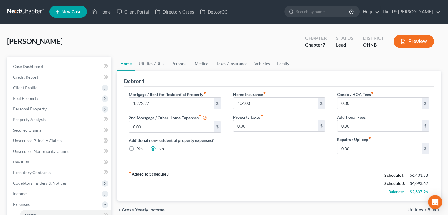
scroll to position [29, 0]
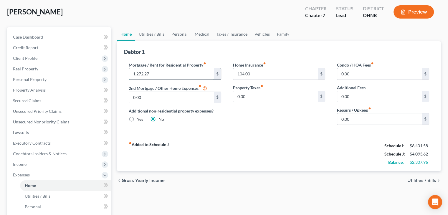
click at [172, 71] on input "1,272.27" at bounding box center [171, 73] width 85 height 11
type input "850"
click at [366, 111] on label "Repairs / Upkeep fiber_manual_record" at bounding box center [354, 110] width 34 height 6
click at [359, 118] on input "0.00" at bounding box center [380, 119] width 85 height 11
type input "250"
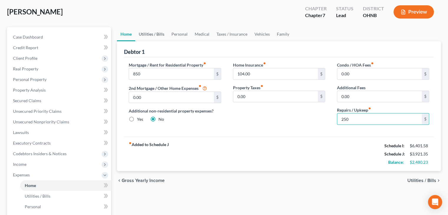
click at [153, 31] on link "Utilities / Bills" at bounding box center [151, 34] width 33 height 14
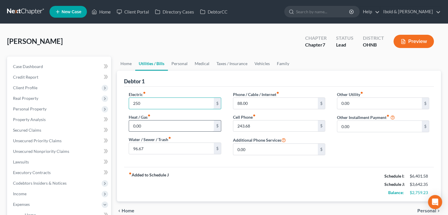
type input "250"
type input "200"
type input "76"
click at [254, 200] on div "fiber_manual_record Added to Schedule J Schedule I: $6,401.58 Schedule J: $3,82…" at bounding box center [279, 184] width 310 height 34
drag, startPoint x: 277, startPoint y: 126, endPoint x: 223, endPoint y: 126, distance: 53.7
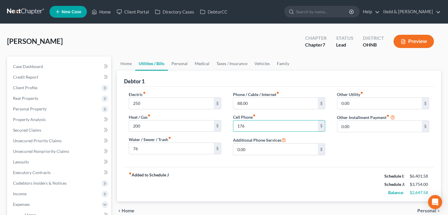
click at [224, 126] on div "Electric fiber_manual_record 250 $ Heat / Gas fiber_manual_record 200 $ Water /…" at bounding box center [279, 125] width 313 height 69
type input "376"
click at [177, 63] on link "Personal" at bounding box center [179, 64] width 23 height 14
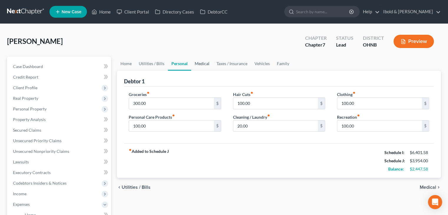
click at [200, 62] on link "Medical" at bounding box center [202, 64] width 22 height 14
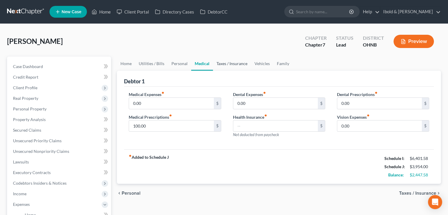
click at [229, 64] on link "Taxes / Insurance" at bounding box center [232, 64] width 38 height 14
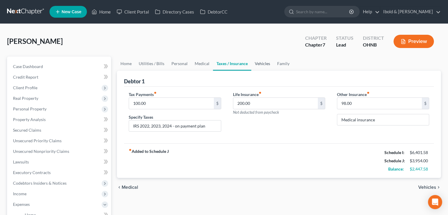
click at [268, 64] on link "Vehicles" at bounding box center [263, 64] width 22 height 14
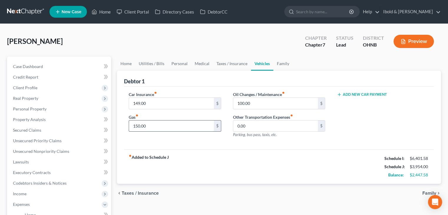
click at [171, 126] on input "150.00" at bounding box center [171, 126] width 85 height 11
type input "300"
type input "150"
click at [46, 144] on link "Unsecured Priority Claims" at bounding box center [59, 141] width 103 height 11
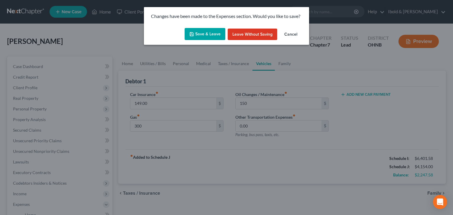
click at [246, 36] on button "Leave without Saving" at bounding box center [253, 35] width 50 height 12
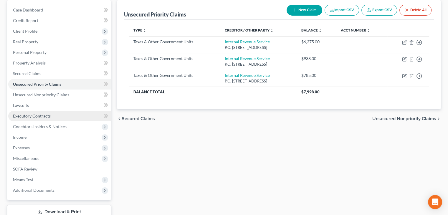
scroll to position [59, 0]
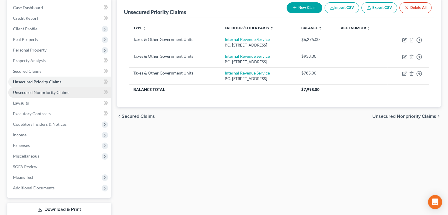
click at [50, 92] on span "Unsecured Nonpriority Claims" at bounding box center [41, 92] width 56 height 5
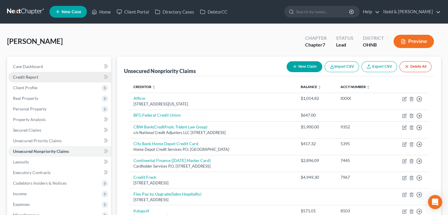
click at [31, 77] on span "Credit Report" at bounding box center [25, 77] width 25 height 5
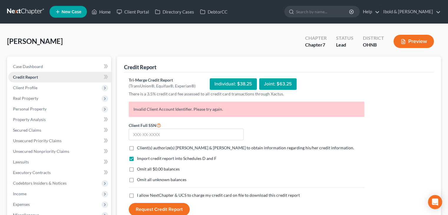
click at [31, 77] on span "Credit Report" at bounding box center [25, 77] width 25 height 5
click at [39, 68] on span "Case Dashboard" at bounding box center [28, 66] width 30 height 5
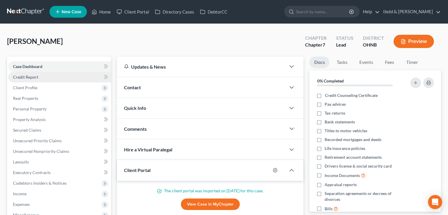
click at [28, 76] on span "Credit Report" at bounding box center [25, 77] width 25 height 5
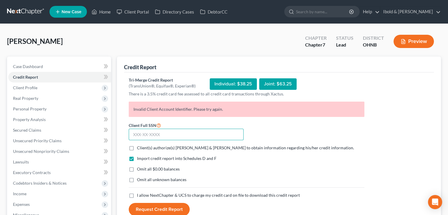
click at [188, 135] on input "text" at bounding box center [186, 135] width 115 height 12
click at [185, 134] on input "text" at bounding box center [186, 135] width 115 height 12
type input "302-60-5428"
click at [137, 147] on label "Client(s) authorize(s) [PERSON_NAME] & [PERSON_NAME] to obtain information rega…" at bounding box center [245, 148] width 217 height 6
click at [139, 147] on input "Client(s) authorize(s) [PERSON_NAME] & [PERSON_NAME] to obtain information rega…" at bounding box center [141, 147] width 4 height 4
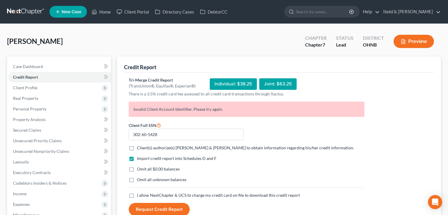
checkbox input "true"
click at [137, 167] on label "Omit all $0.00 balances" at bounding box center [158, 169] width 43 height 6
click at [139, 167] on input "Omit all $0.00 balances" at bounding box center [141, 168] width 4 height 4
checkbox input "true"
drag, startPoint x: 133, startPoint y: 195, endPoint x: 144, endPoint y: 208, distance: 17.1
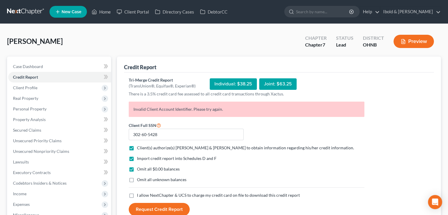
click at [137, 194] on label "I allow NextChapter & UCS to charge my credit card on file to download this cre…" at bounding box center [218, 196] width 163 height 6
click at [139, 194] on input "I allow NextChapter & UCS to charge my credit card on file to download this cre…" at bounding box center [141, 195] width 4 height 4
checkbox input "true"
click at [147, 208] on button "Request Credit Report" at bounding box center [159, 209] width 61 height 13
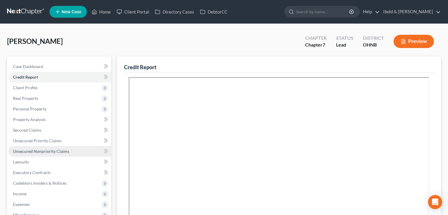
click at [41, 151] on span "Unsecured Nonpriority Claims" at bounding box center [41, 151] width 56 height 5
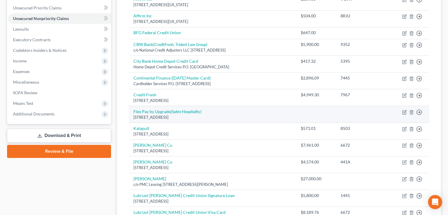
scroll to position [147, 0]
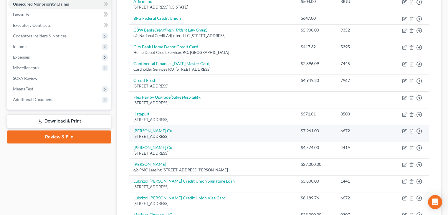
click at [412, 129] on icon "button" at bounding box center [412, 131] width 5 height 5
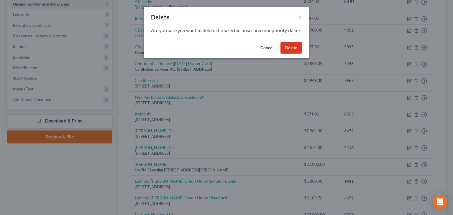
click at [290, 54] on button "Delete" at bounding box center [291, 48] width 22 height 12
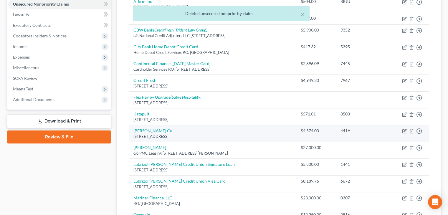
click at [412, 131] on line "button" at bounding box center [412, 131] width 0 height 1
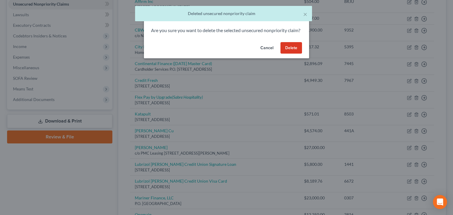
click at [293, 54] on button "Delete" at bounding box center [291, 48] width 22 height 12
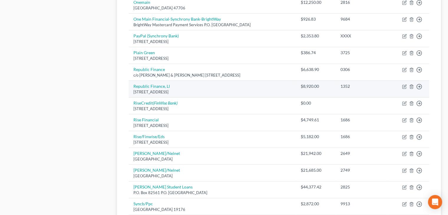
scroll to position [354, 0]
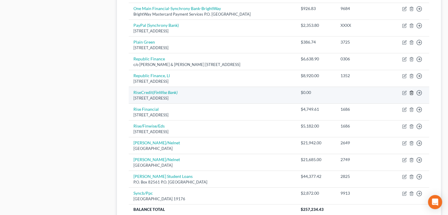
click at [412, 91] on icon "button" at bounding box center [412, 93] width 5 height 5
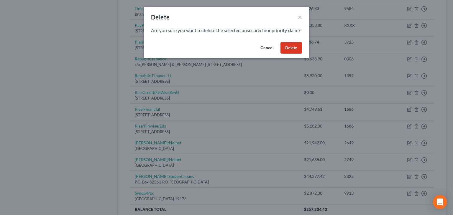
click at [297, 54] on button "Delete" at bounding box center [291, 48] width 22 height 12
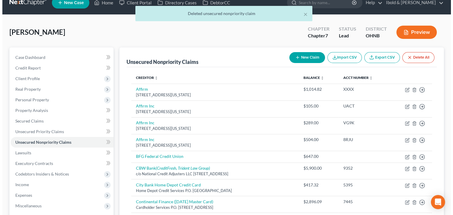
scroll to position [0, 0]
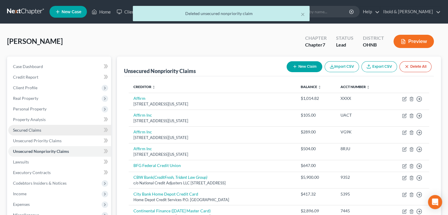
click at [45, 130] on link "Secured Claims" at bounding box center [59, 130] width 103 height 11
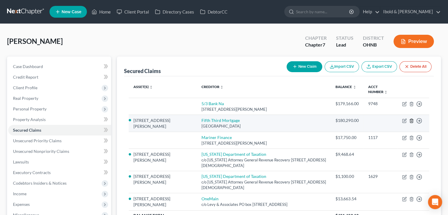
click at [412, 121] on icon "button" at bounding box center [412, 121] width 5 height 5
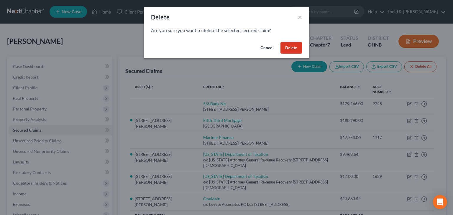
click at [288, 46] on button "Delete" at bounding box center [291, 48] width 22 height 12
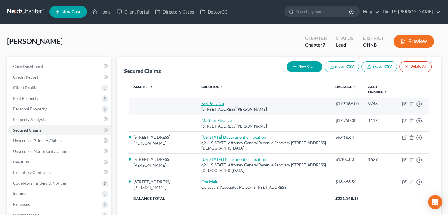
click at [201, 103] on link "5/3 Bank Na" at bounding box center [212, 103] width 22 height 5
select select "36"
select select "0"
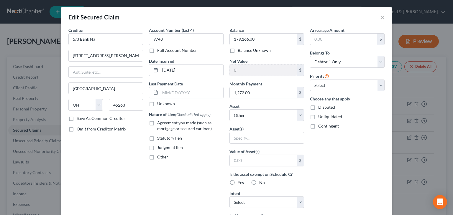
click at [157, 123] on label "Agreement you made (such as mortgage or secured car loan)" at bounding box center [190, 126] width 66 height 12
click at [160, 123] on input "Agreement you made (such as mortgage or secured car loan)" at bounding box center [162, 122] width 4 height 4
checkbox input "true"
click at [298, 115] on select "Select Other Multiple Assets Banner Life - $0.0 [STREET_ADDRESS][PERSON_NAME] -…" at bounding box center [266, 115] width 75 height 12
select select "3"
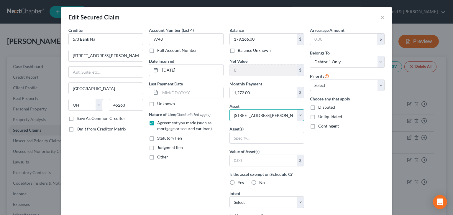
click at [229, 109] on select "Select Other Multiple Assets Banner Life - $0.0 [STREET_ADDRESS][PERSON_NAME] -…" at bounding box center [266, 115] width 75 height 12
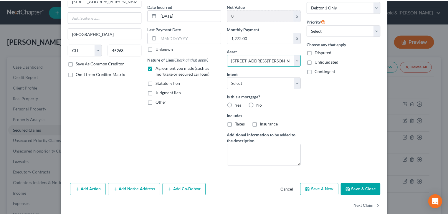
scroll to position [59, 0]
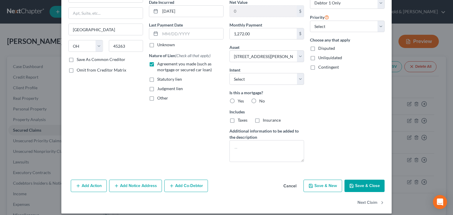
click at [368, 183] on button "Save & Close" at bounding box center [364, 186] width 40 height 12
select select
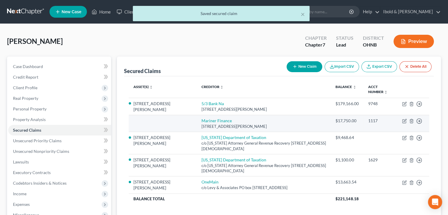
click at [422, 120] on td "Move to E Move to F Move to G Move to Notice Only" at bounding box center [414, 123] width 32 height 17
click at [420, 121] on polyline "button" at bounding box center [420, 121] width 1 height 2
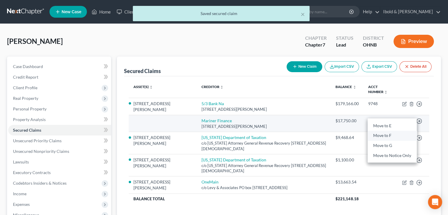
click at [386, 137] on link "Move to F" at bounding box center [392, 136] width 49 height 10
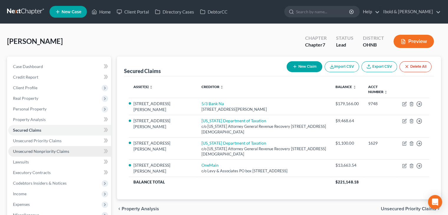
click at [37, 151] on span "Unsecured Nonpriority Claims" at bounding box center [41, 151] width 56 height 5
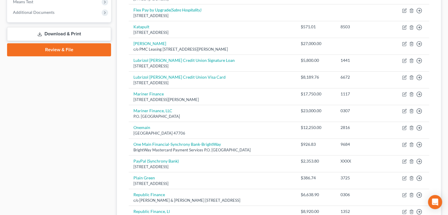
scroll to position [295, 0]
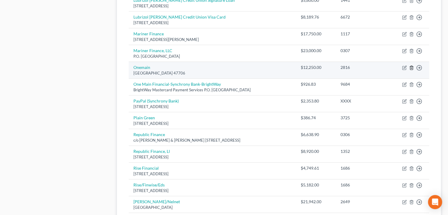
click at [412, 68] on line "button" at bounding box center [412, 68] width 0 height 1
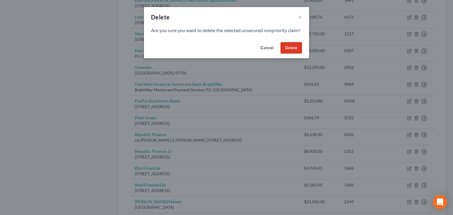
click at [295, 52] on button "Delete" at bounding box center [291, 48] width 22 height 12
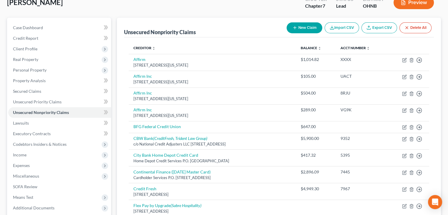
scroll to position [29, 0]
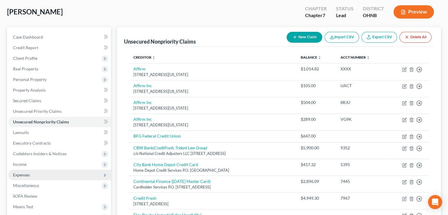
click at [25, 173] on span "Expenses" at bounding box center [21, 174] width 17 height 5
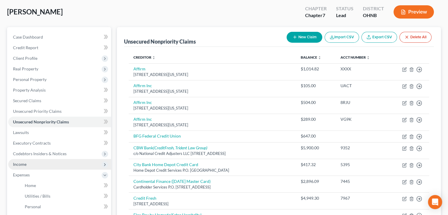
click at [23, 165] on span "Income" at bounding box center [20, 164] width 14 height 5
click at [22, 167] on span "Income" at bounding box center [20, 164] width 14 height 5
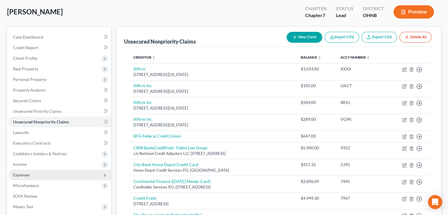
click at [21, 176] on span "Expenses" at bounding box center [21, 174] width 17 height 5
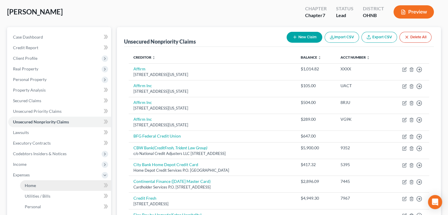
click at [29, 185] on span "Home" at bounding box center [30, 185] width 11 height 5
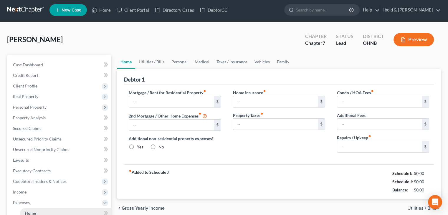
type input "1,272.27"
type input "0.00"
radio input "true"
type input "104.00"
type input "0.00"
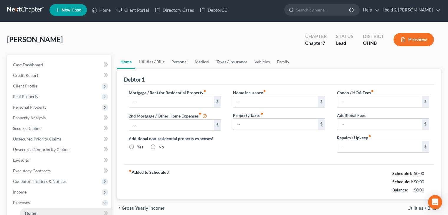
type input "0.00"
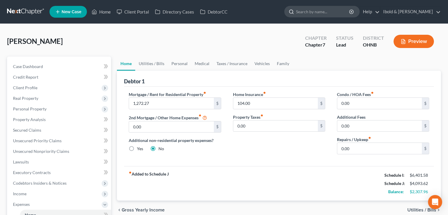
click at [335, 14] on input "search" at bounding box center [323, 11] width 54 height 11
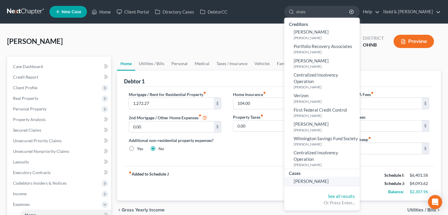
type input "shale"
click at [326, 182] on span "[PERSON_NAME]" at bounding box center [311, 181] width 35 height 5
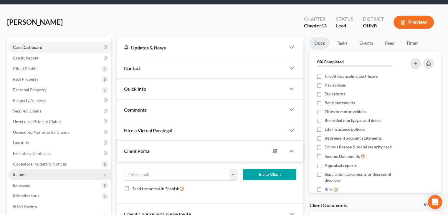
scroll to position [29, 0]
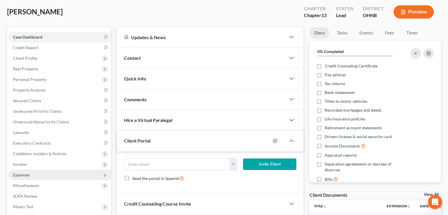
click at [19, 178] on span "Expenses" at bounding box center [59, 175] width 103 height 11
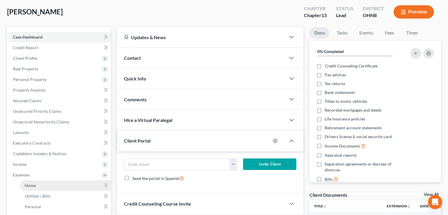
click at [29, 184] on span "Home" at bounding box center [30, 185] width 11 height 5
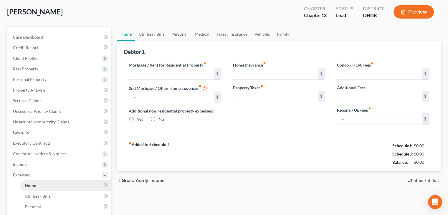
scroll to position [3, 0]
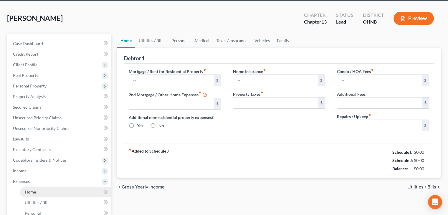
radio input "true"
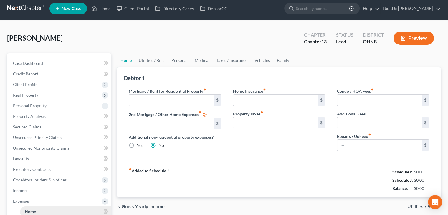
scroll to position [0, 0]
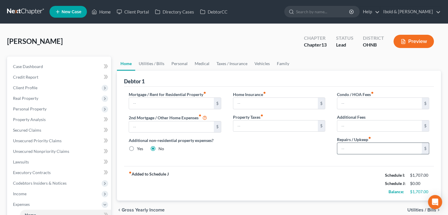
click at [351, 149] on input "text" at bounding box center [380, 148] width 85 height 11
type input "250"
click at [162, 64] on link "Utilities / Bills" at bounding box center [151, 64] width 33 height 14
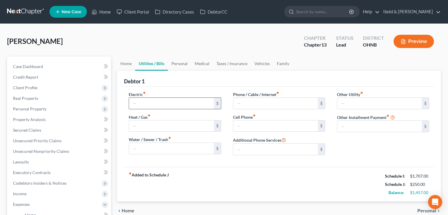
drag, startPoint x: 150, startPoint y: 106, endPoint x: 155, endPoint y: 108, distance: 5.5
click at [150, 106] on input "text" at bounding box center [171, 103] width 85 height 11
type input "250"
type input "200"
type input "76"
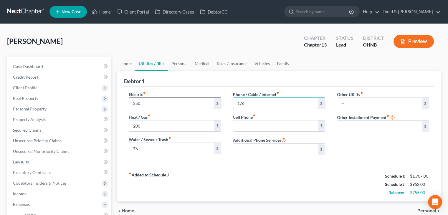
drag, startPoint x: 254, startPoint y: 103, endPoint x: 213, endPoint y: 105, distance: 41.3
click at [213, 105] on div "Electric fiber_manual_record 250 $ Heat / Gas fiber_manual_record 200 $ Water /…" at bounding box center [279, 125] width 313 height 69
type input "200"
click at [256, 125] on input "text" at bounding box center [276, 126] width 85 height 11
type input "200"
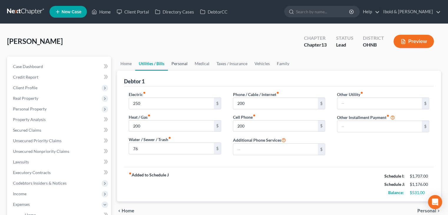
click at [176, 62] on link "Personal" at bounding box center [179, 64] width 23 height 14
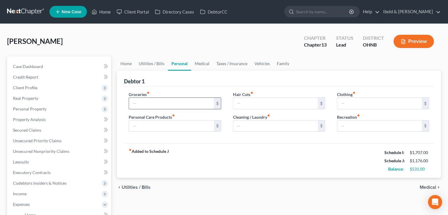
click at [154, 102] on input "text" at bounding box center [171, 103] width 85 height 11
type input "800"
click at [171, 126] on input "text" at bounding box center [171, 126] width 85 height 11
type input "200"
click at [247, 102] on input "text" at bounding box center [276, 103] width 85 height 11
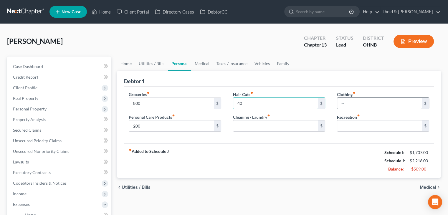
type input "40"
click at [361, 101] on input "text" at bounding box center [380, 103] width 85 height 11
type input "200"
click at [284, 150] on div "fiber_manual_record Added to Schedule J Schedule I: $1,707.00 Schedule J: $2,41…" at bounding box center [279, 161] width 310 height 34
click at [233, 63] on link "Taxes / Insurance" at bounding box center [232, 64] width 38 height 14
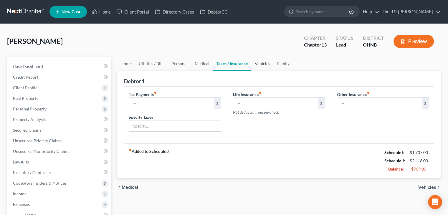
click at [256, 64] on link "Vehicles" at bounding box center [263, 64] width 22 height 14
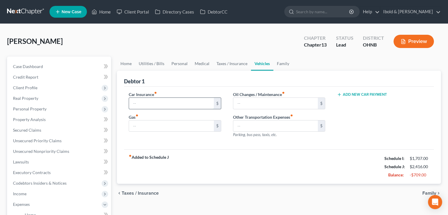
click at [160, 103] on input "text" at bounding box center [171, 103] width 85 height 11
type input "225"
click at [156, 126] on input "text" at bounding box center [171, 126] width 85 height 11
type input "300"
click at [241, 102] on input "text" at bounding box center [276, 103] width 85 height 11
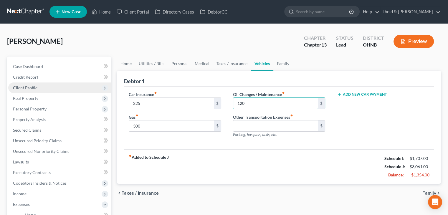
type input "120"
click at [29, 86] on span "Client Profile" at bounding box center [25, 87] width 24 height 5
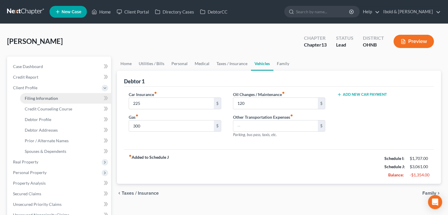
click at [29, 99] on span "Filing Information" at bounding box center [41, 98] width 33 height 5
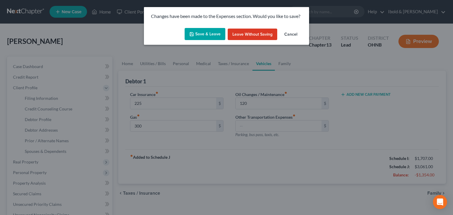
click at [204, 35] on button "Save & Leave" at bounding box center [205, 34] width 41 height 12
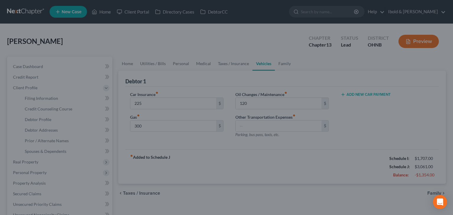
type input "225.00"
type input "300.00"
type input "120.00"
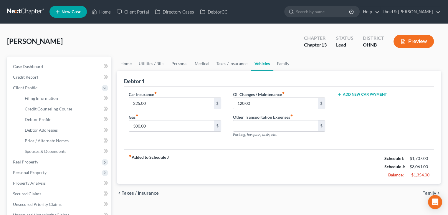
select select "1"
select select "0"
select select "3"
select select "61"
select select "0"
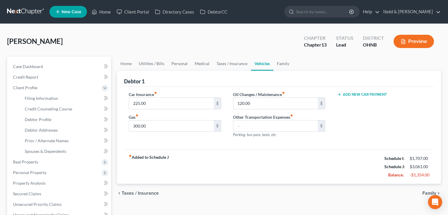
select select "36"
